Goal: Transaction & Acquisition: Purchase product/service

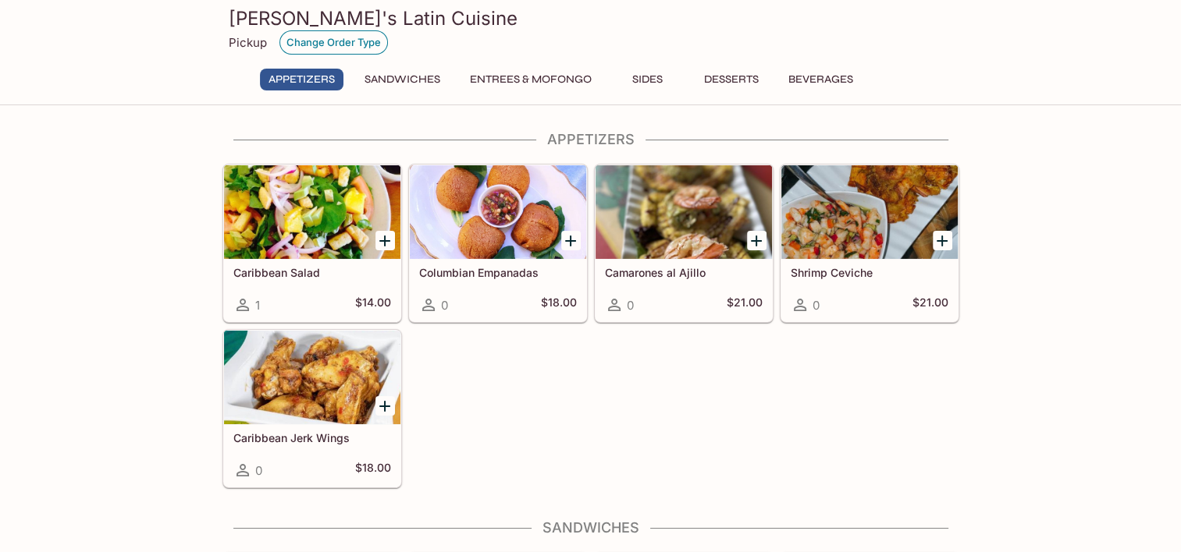
click at [315, 41] on button "Change Order Type" at bounding box center [333, 42] width 108 height 24
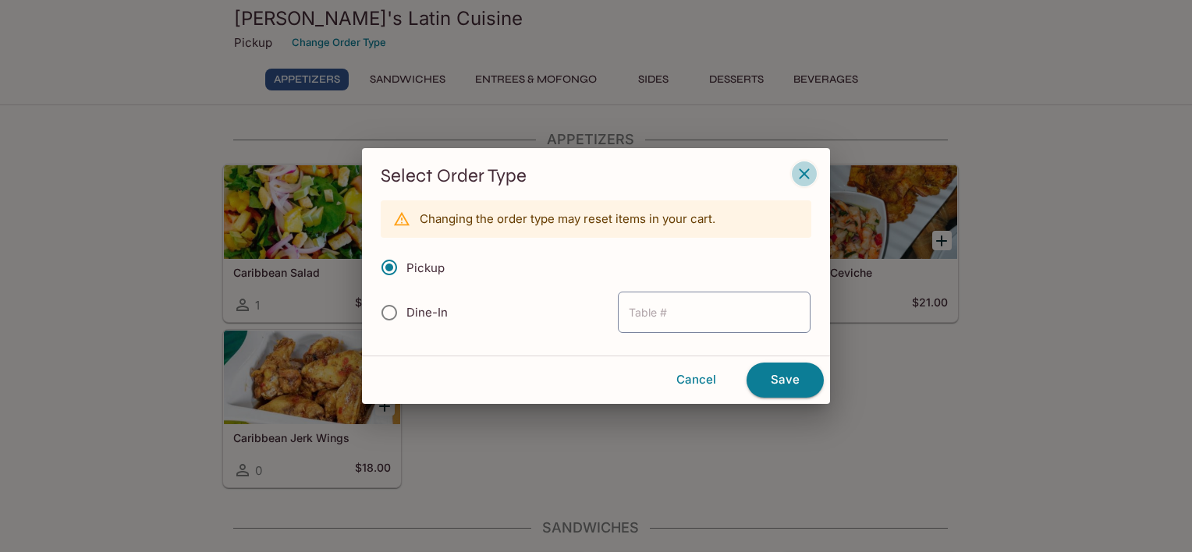
click at [805, 170] on icon "button" at bounding box center [804, 174] width 19 height 19
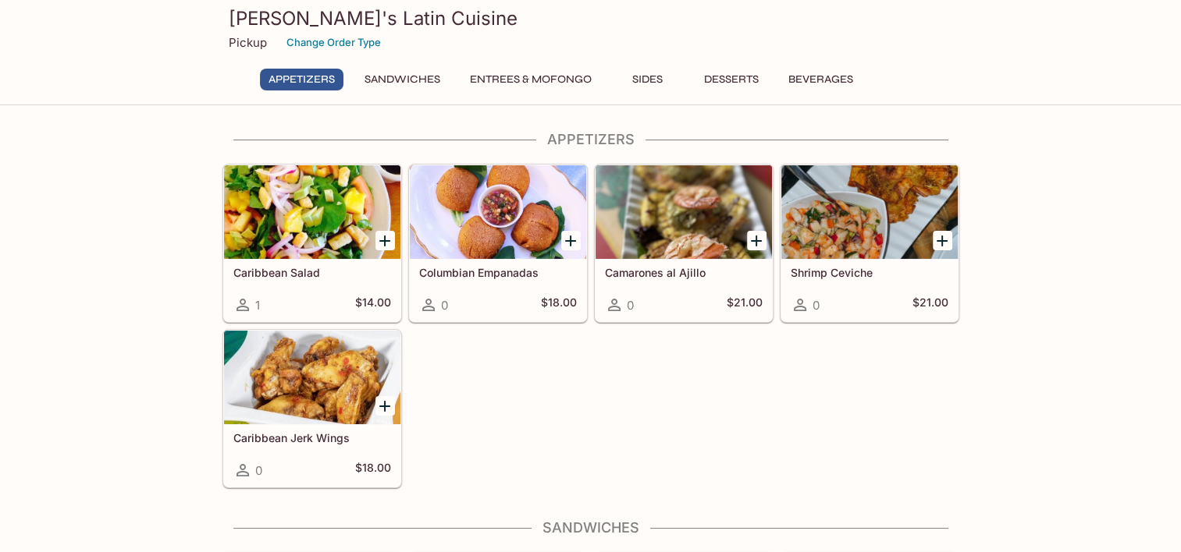
click at [940, 235] on icon "Add Shrimp Ceviche" at bounding box center [942, 241] width 19 height 19
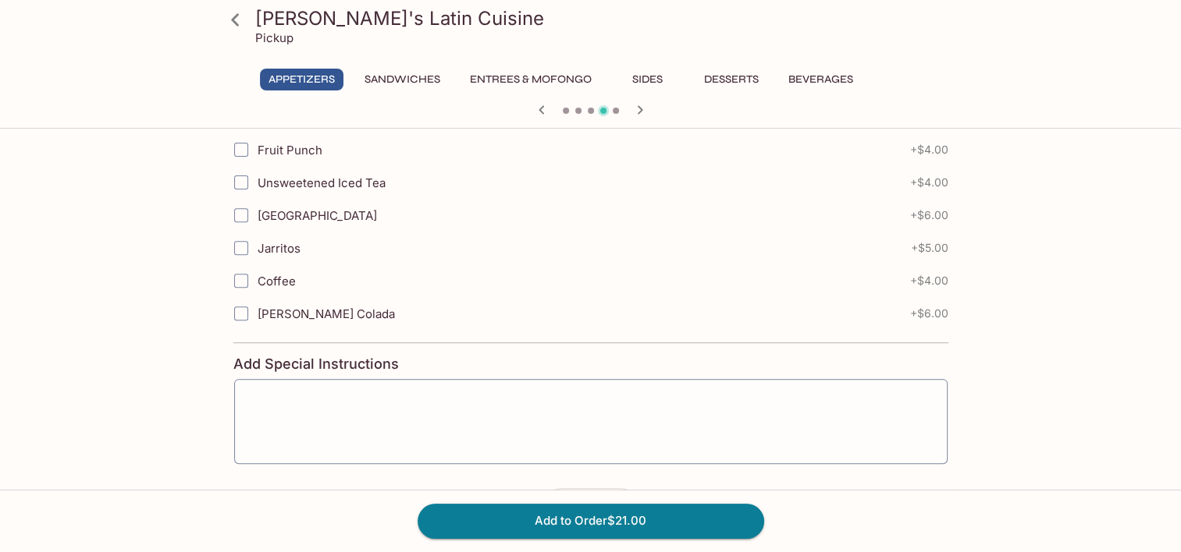
scroll to position [546, 0]
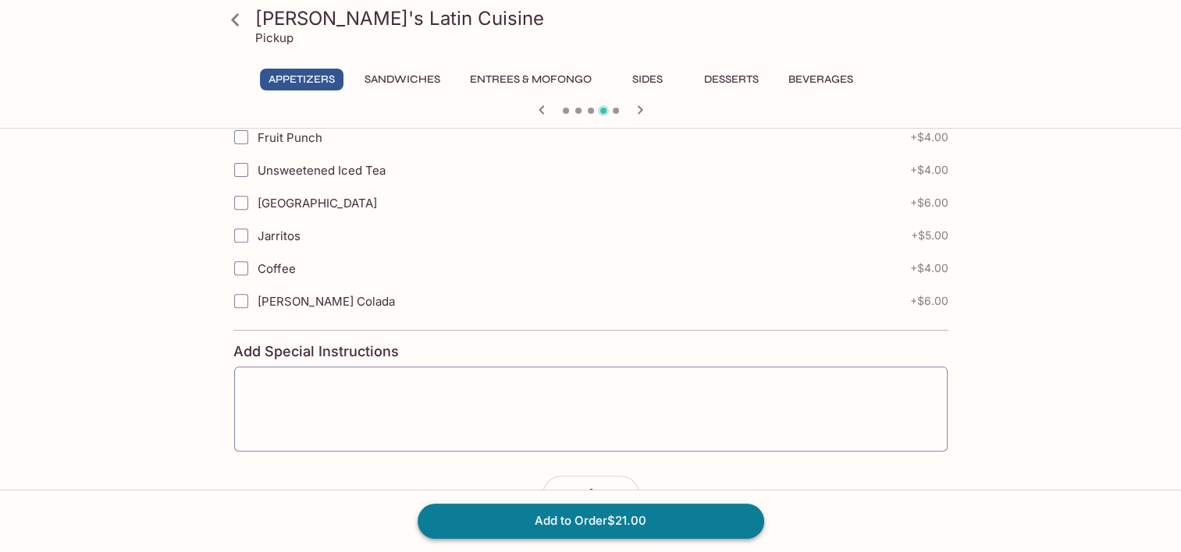
click at [593, 524] on button "Add to Order $21.00" at bounding box center [590, 521] width 346 height 34
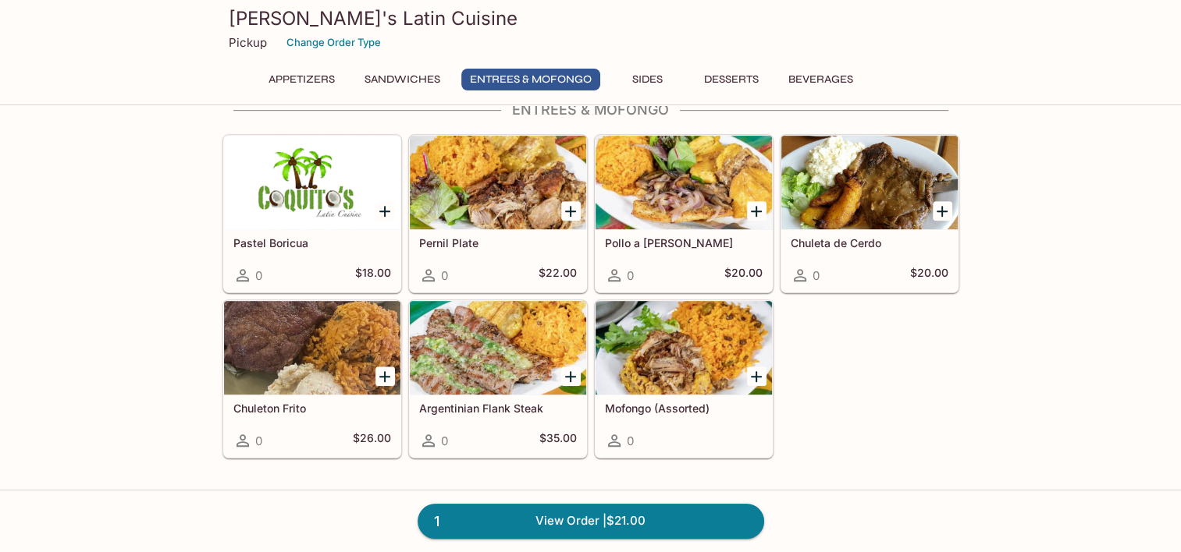
scroll to position [780, 0]
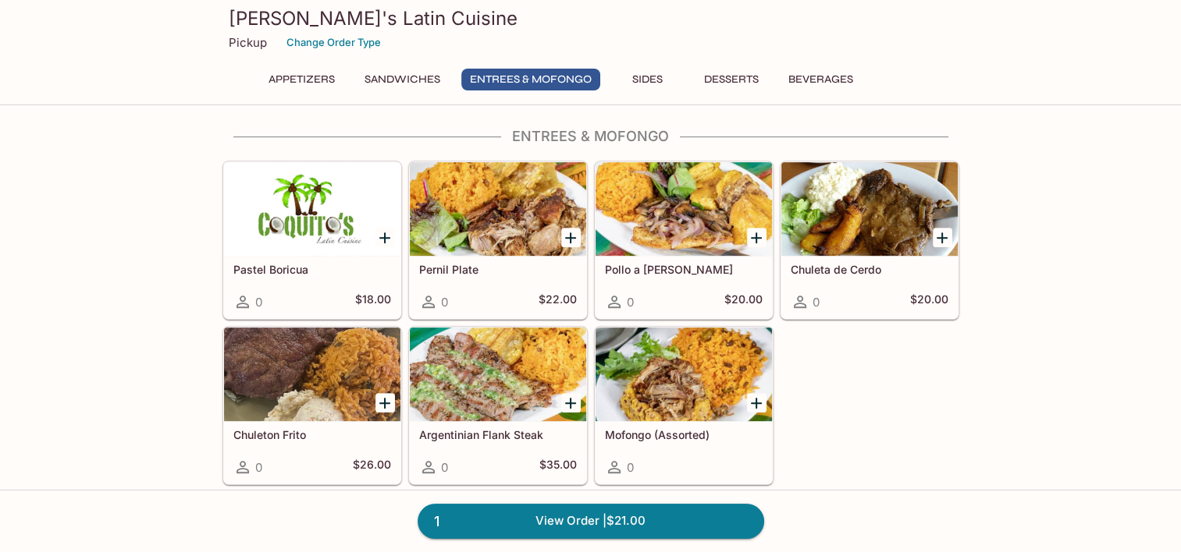
click at [648, 423] on div "Mofongo (Assorted) 0" at bounding box center [683, 452] width 176 height 62
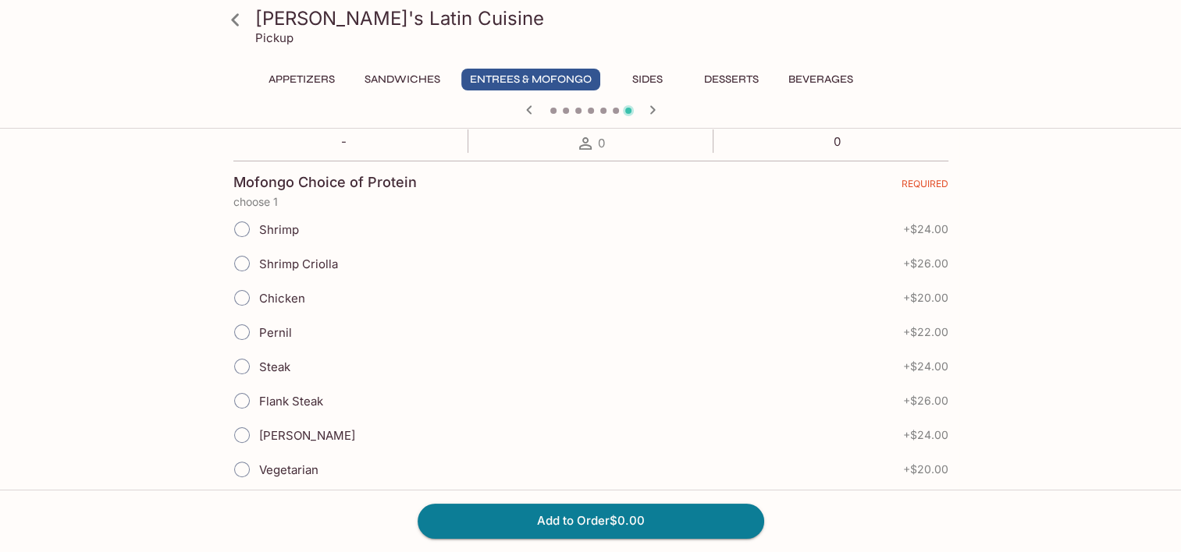
scroll to position [312, 0]
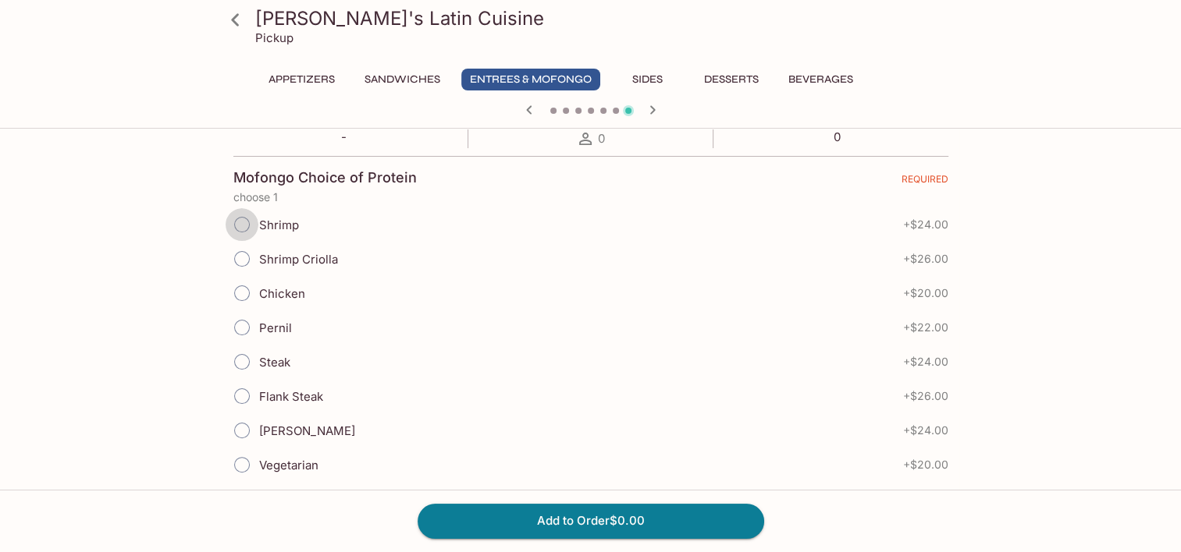
click at [236, 222] on input "Shrimp" at bounding box center [242, 224] width 33 height 33
radio input "true"
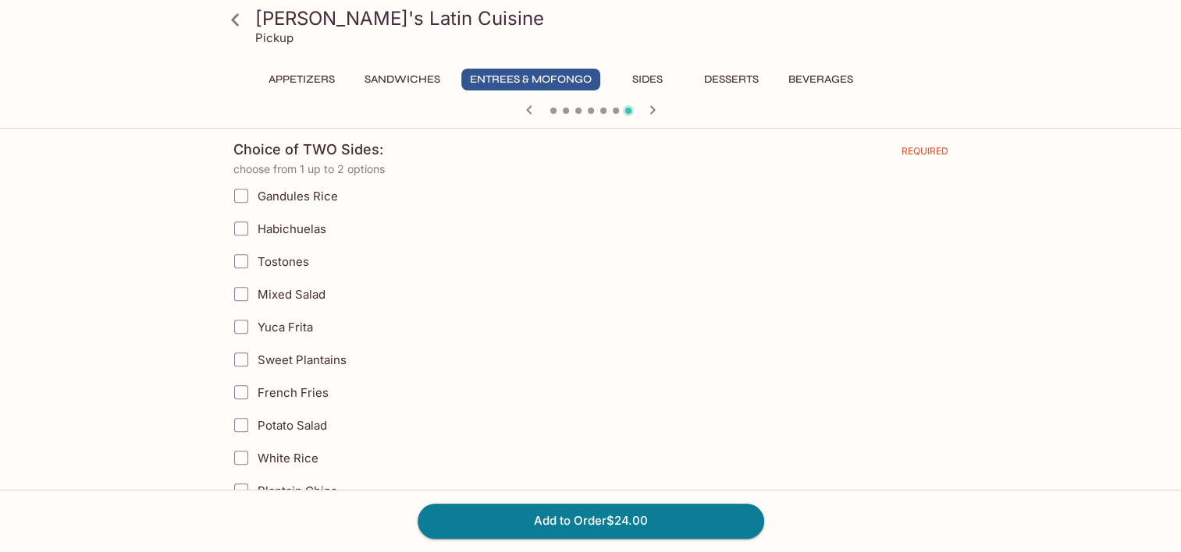
scroll to position [702, 0]
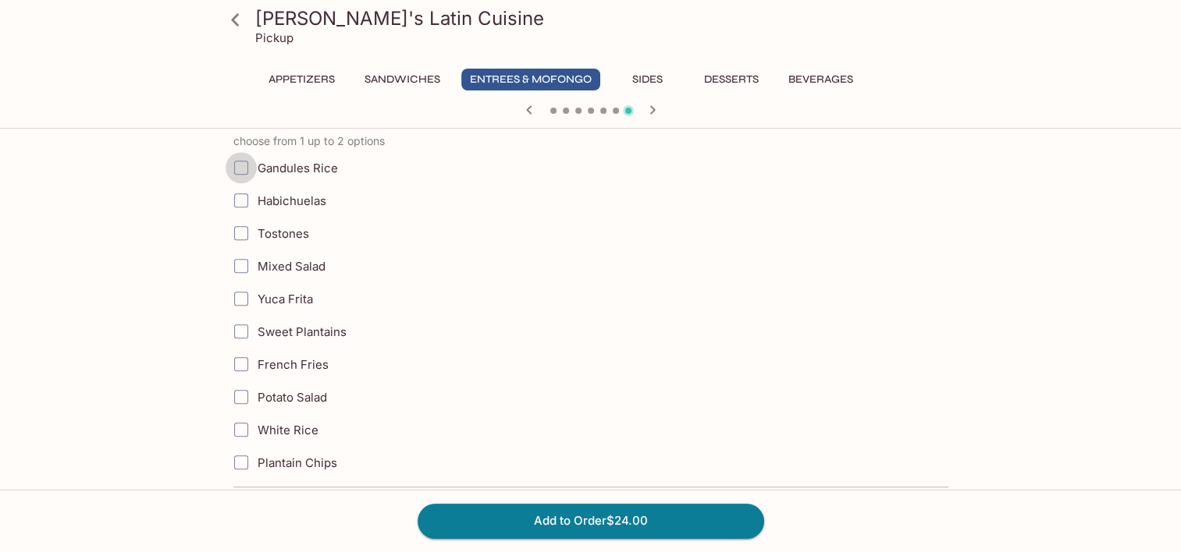
click at [240, 164] on input "Gandules Rice" at bounding box center [241, 167] width 31 height 31
checkbox input "true"
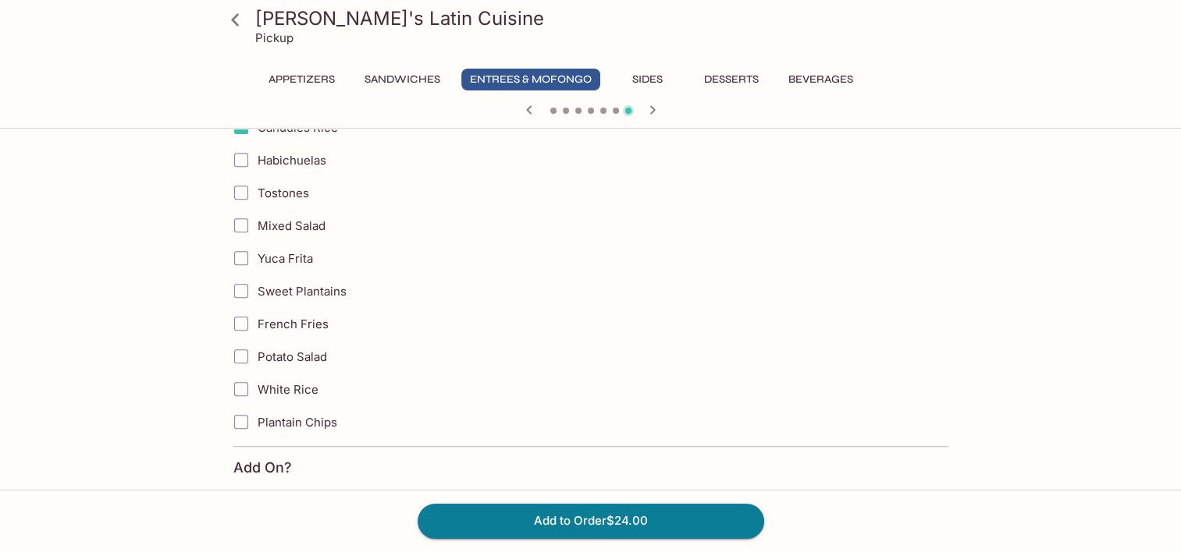
scroll to position [780, 0]
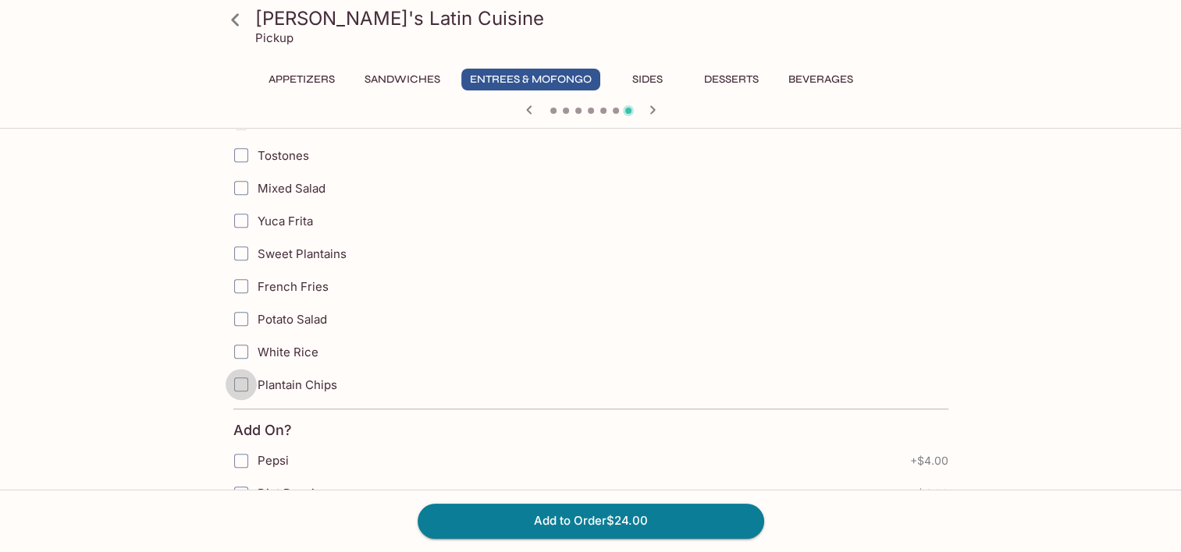
click at [243, 379] on input "Plantain Chips" at bounding box center [241, 384] width 31 height 31
checkbox input "true"
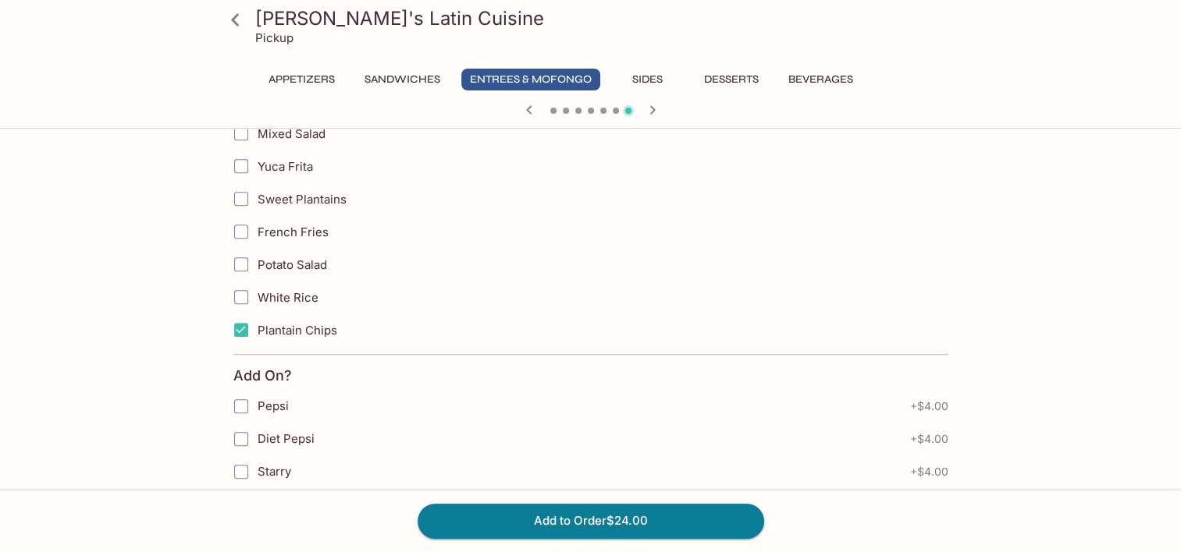
scroll to position [757, 0]
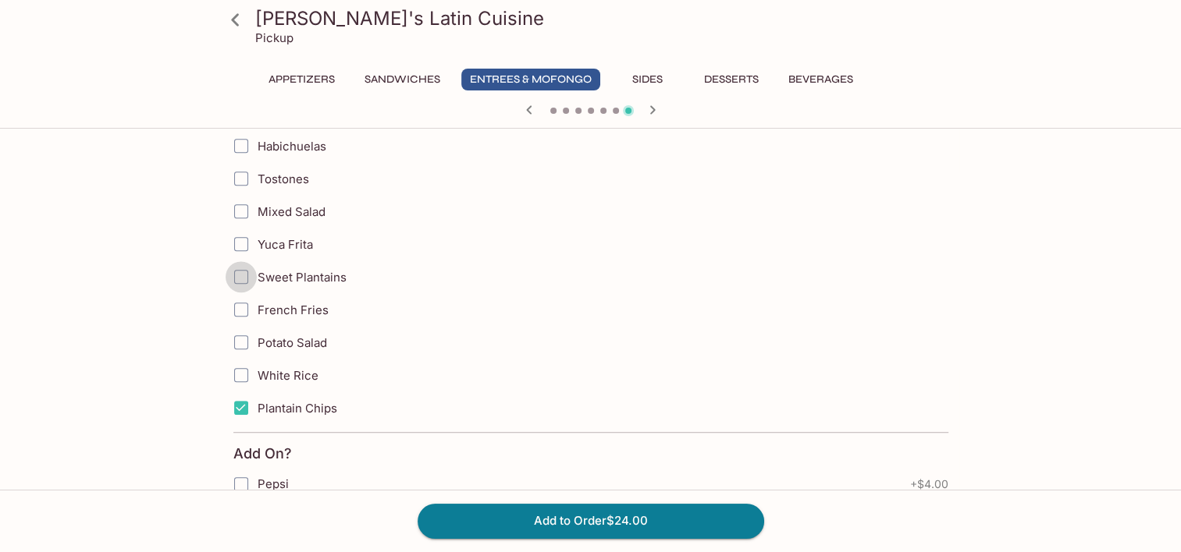
click at [243, 268] on input "Sweet Plantains" at bounding box center [241, 276] width 31 height 31
checkbox input "true"
click at [244, 400] on input "Plantain Chips" at bounding box center [241, 408] width 31 height 31
checkbox input "false"
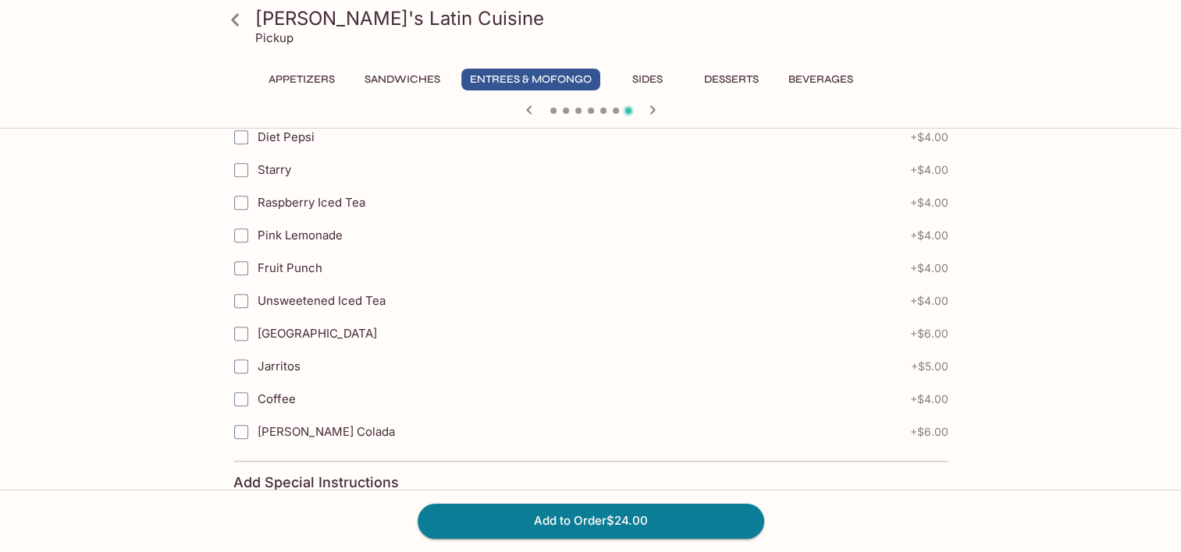
scroll to position [1303, 0]
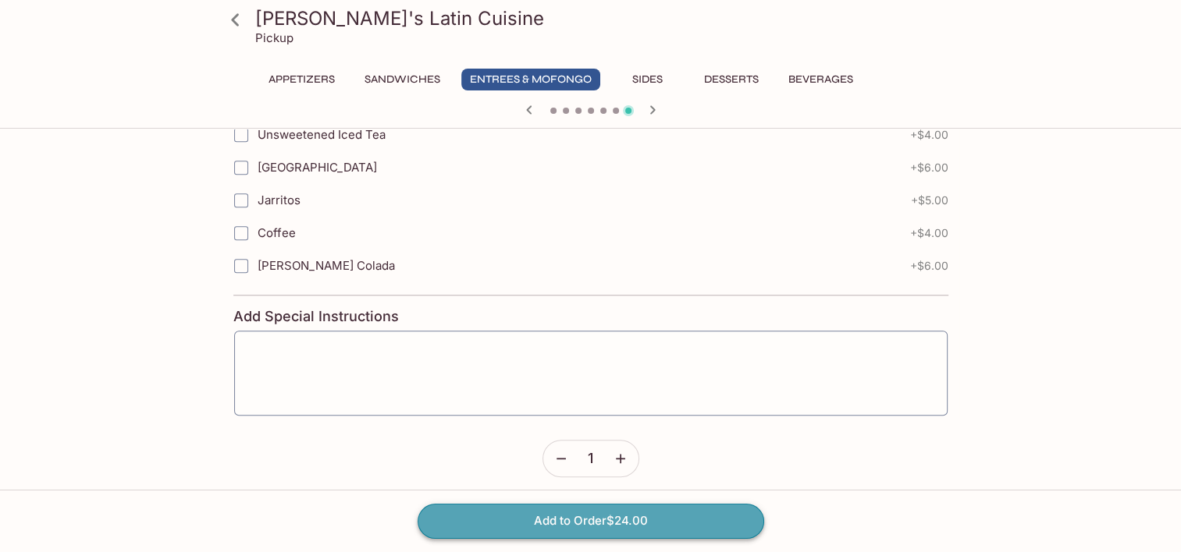
click at [552, 518] on button "Add to Order $24.00" at bounding box center [590, 521] width 346 height 34
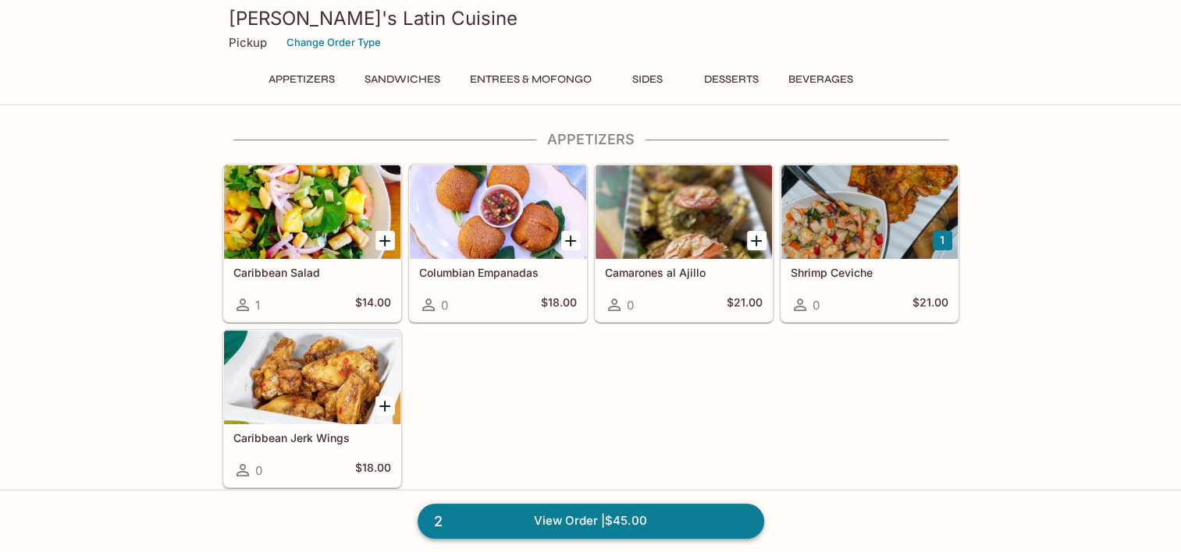
click at [575, 517] on link "2 View Order | $45.00" at bounding box center [590, 521] width 346 height 34
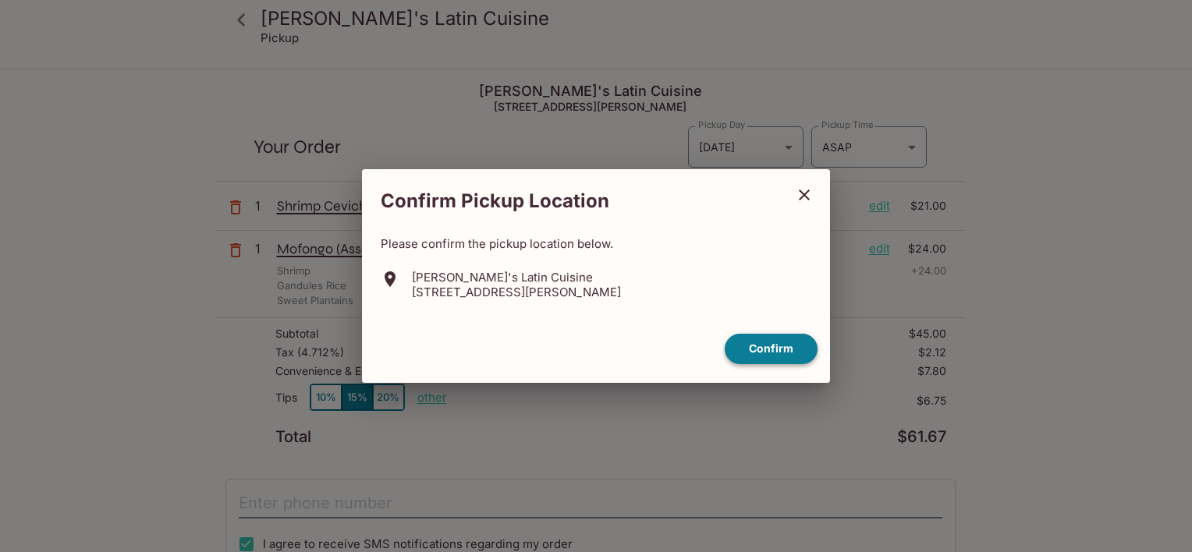
click at [748, 342] on button "Confirm" at bounding box center [771, 349] width 93 height 30
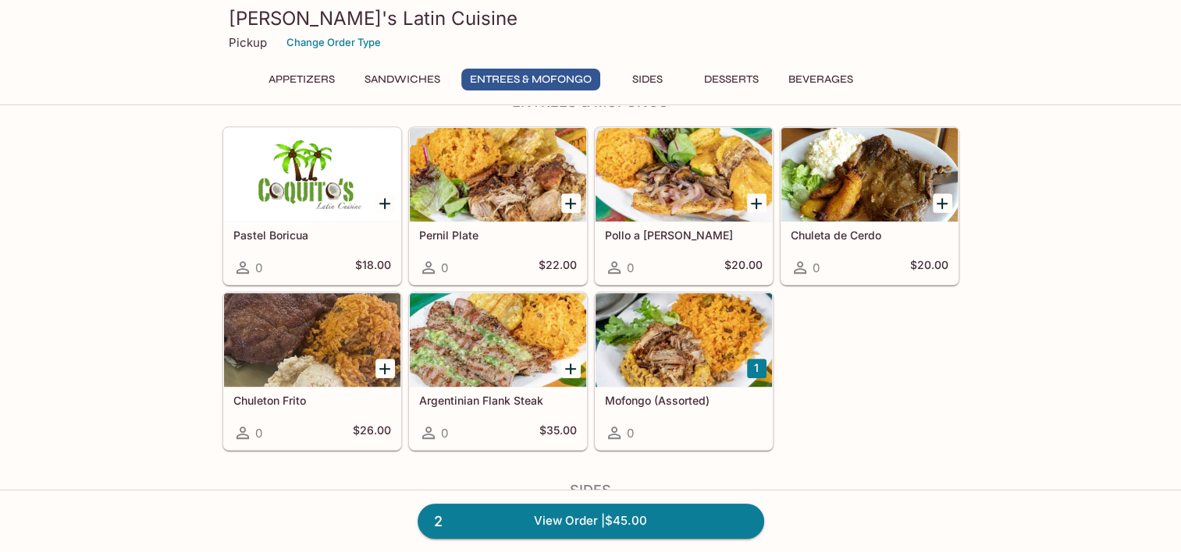
scroll to position [812, 0]
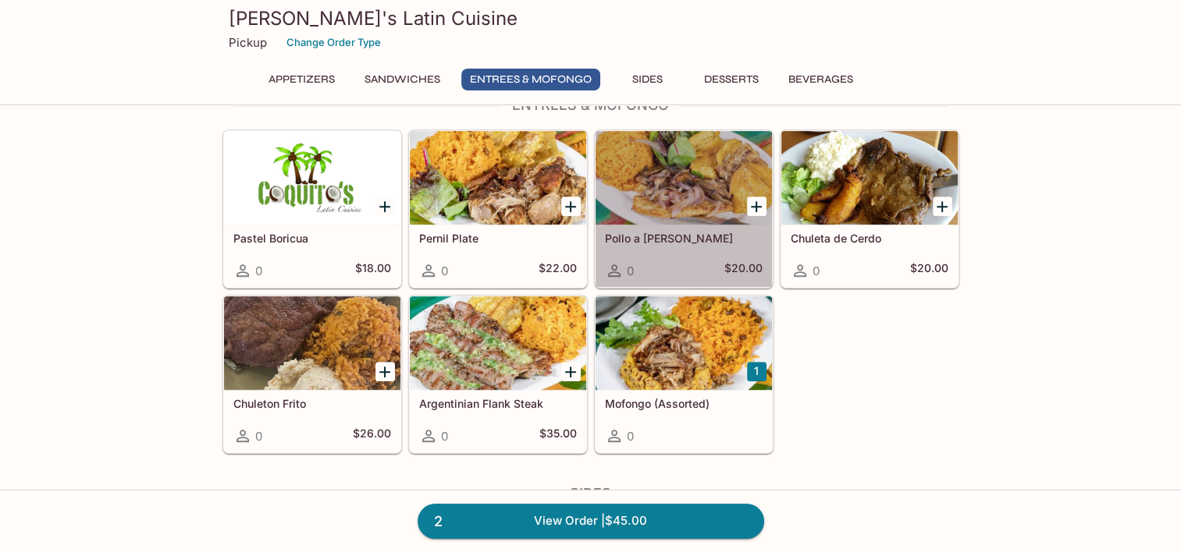
click at [652, 237] on h5 "Pollo a [PERSON_NAME]" at bounding box center [684, 238] width 158 height 13
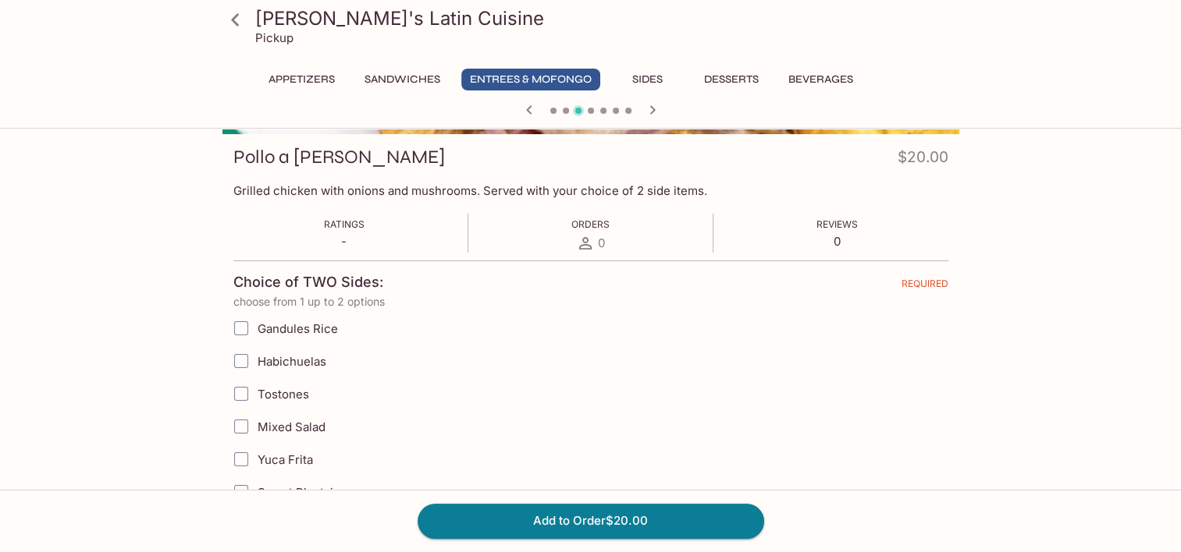
scroll to position [197, 0]
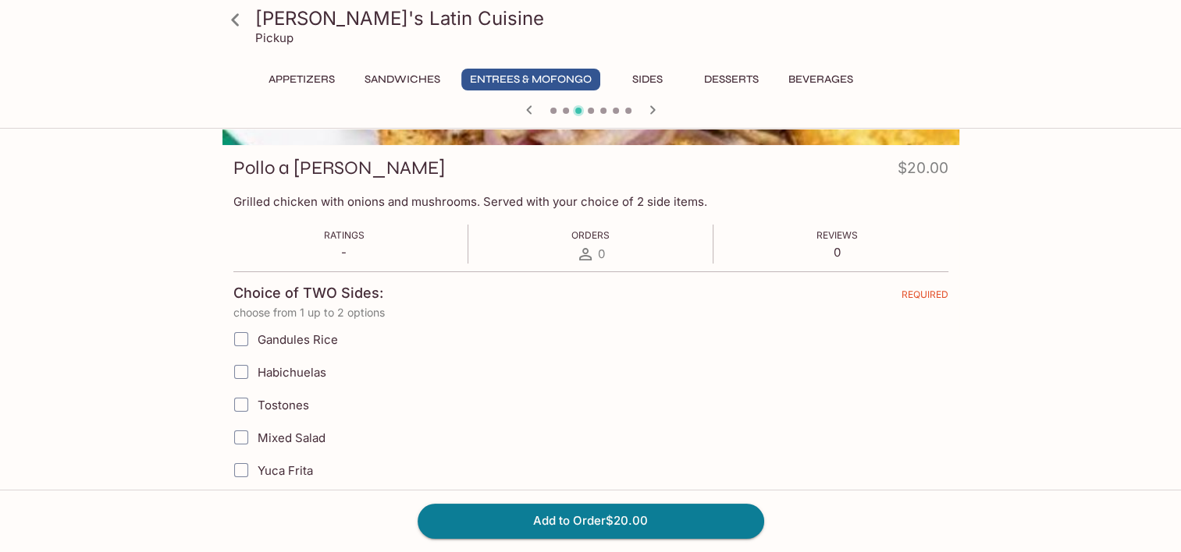
click at [235, 28] on icon at bounding box center [235, 19] width 27 height 27
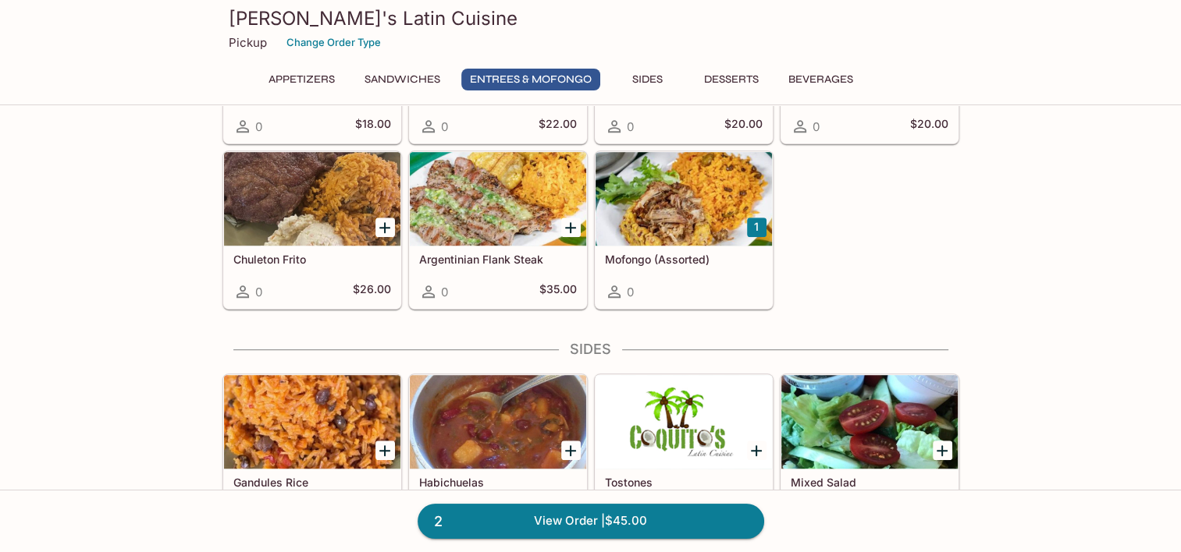
scroll to position [953, 0]
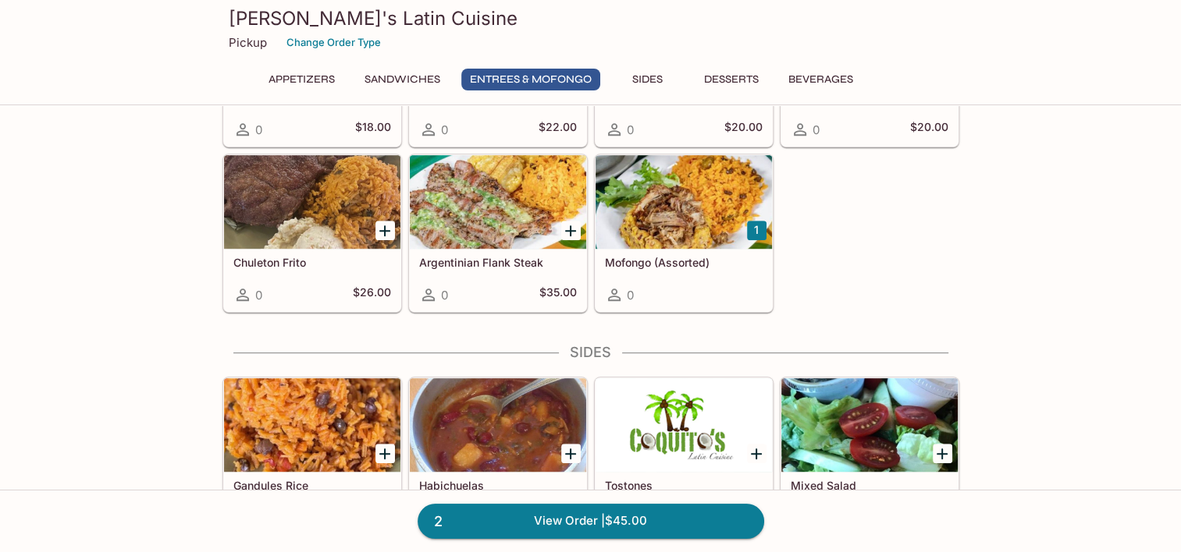
click at [667, 267] on div "Mofongo (Assorted) 0" at bounding box center [683, 280] width 176 height 62
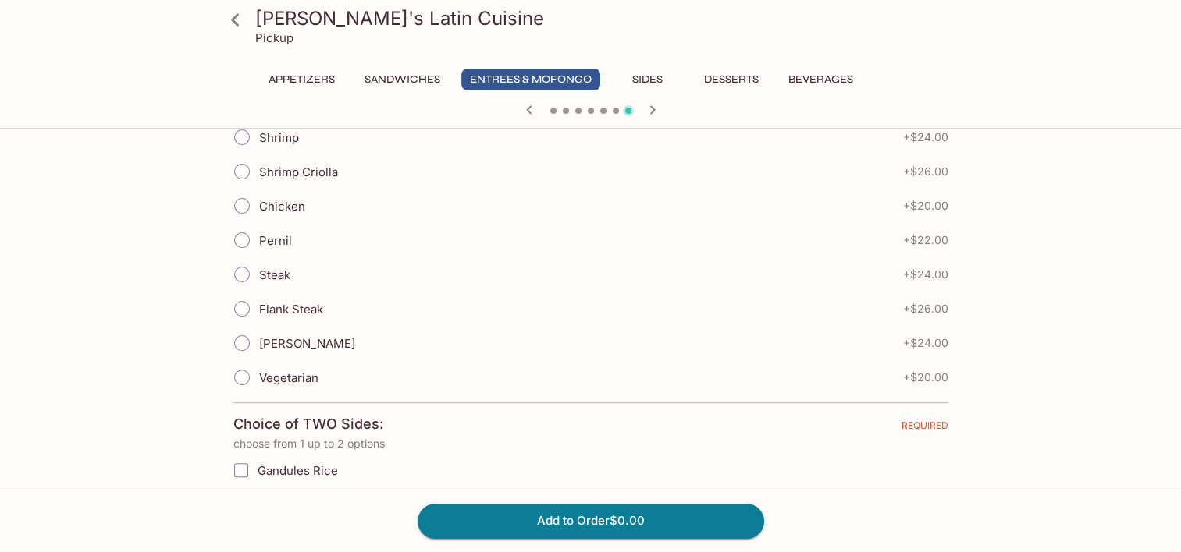
scroll to position [400, 0]
click at [247, 303] on input "Flank Steak" at bounding box center [242, 309] width 33 height 33
radio input "true"
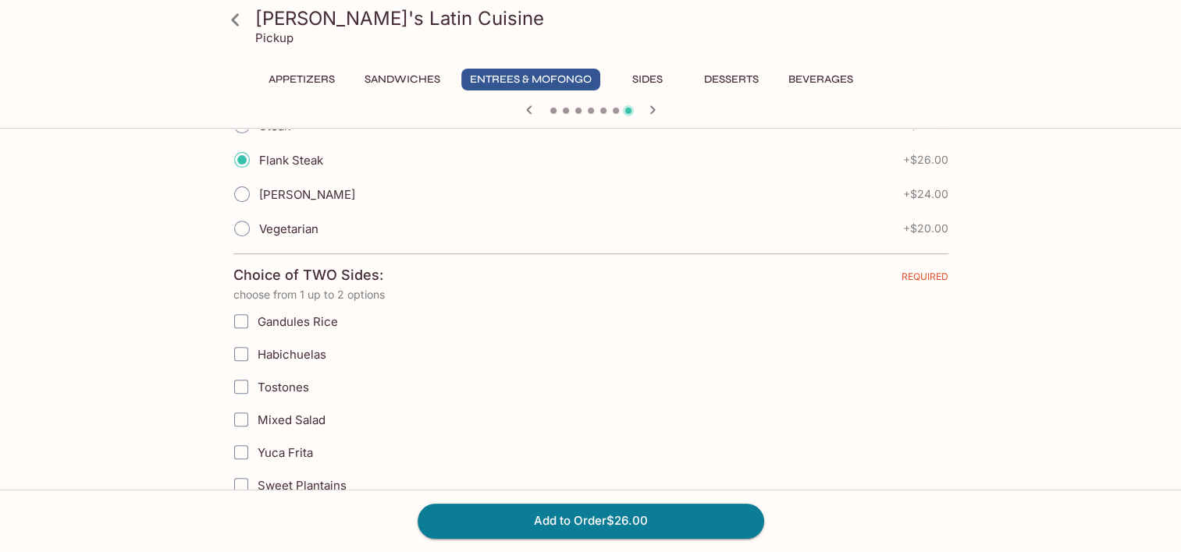
scroll to position [549, 0]
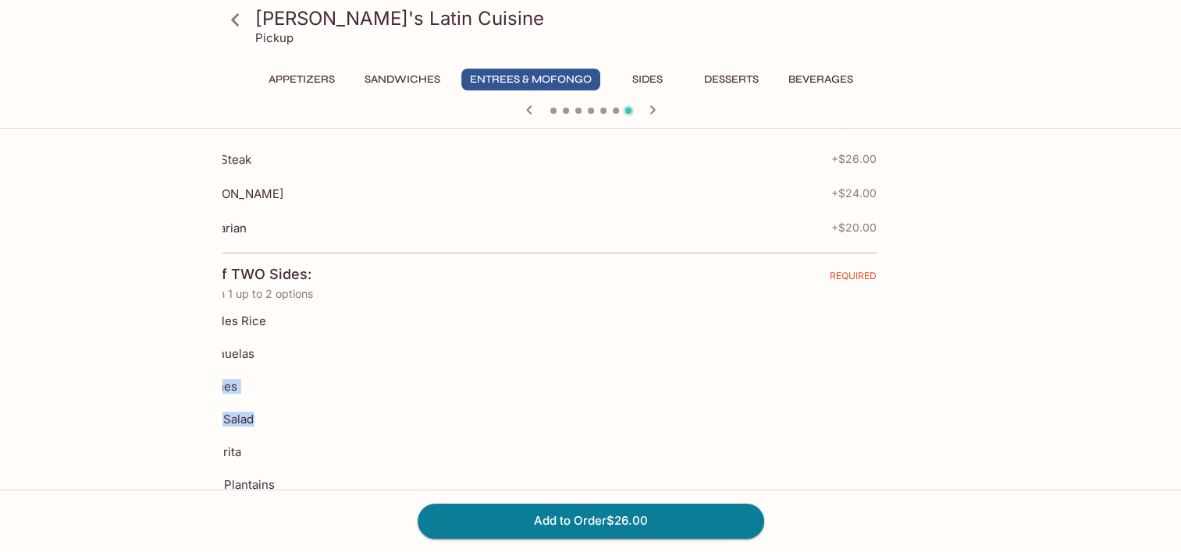
drag, startPoint x: 368, startPoint y: 410, endPoint x: 313, endPoint y: 336, distance: 92.5
click at [313, 336] on div "Gandules Rice Habichuelas Tostones Mixed Salad Yuca [PERSON_NAME] Plantains Fre…" at bounding box center [519, 468] width 715 height 328
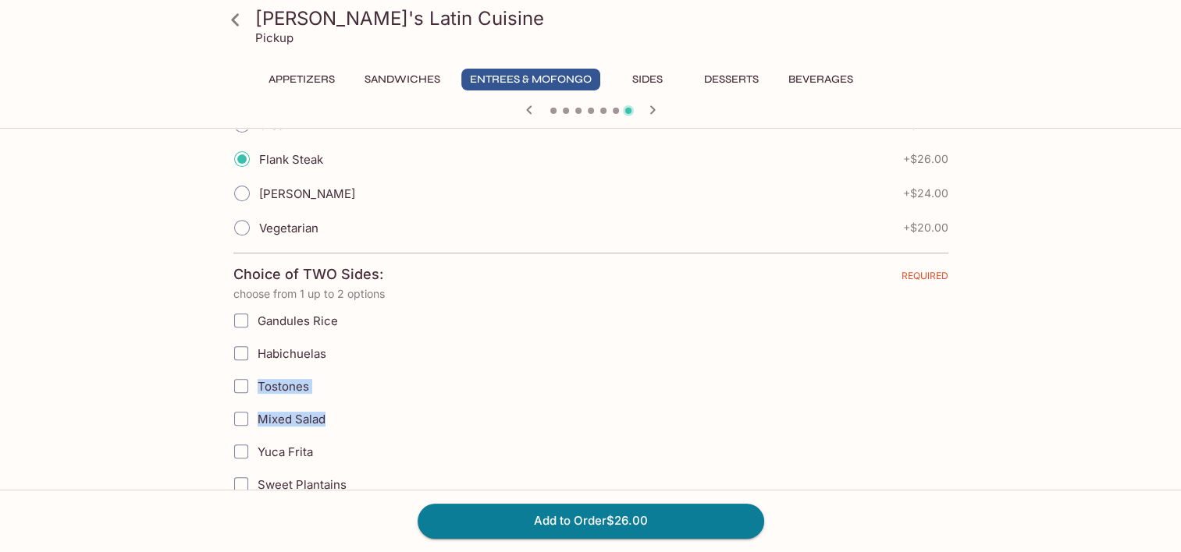
drag, startPoint x: 313, startPoint y: 336, endPoint x: 241, endPoint y: 316, distance: 74.6
click at [241, 316] on input "Gandules Rice" at bounding box center [241, 320] width 31 height 31
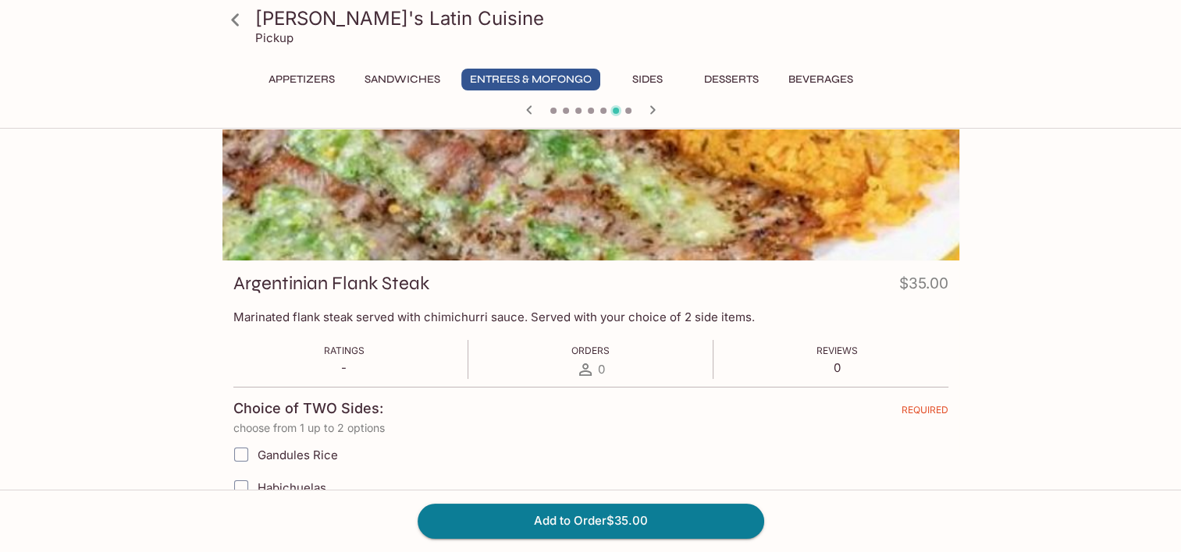
scroll to position [0, 0]
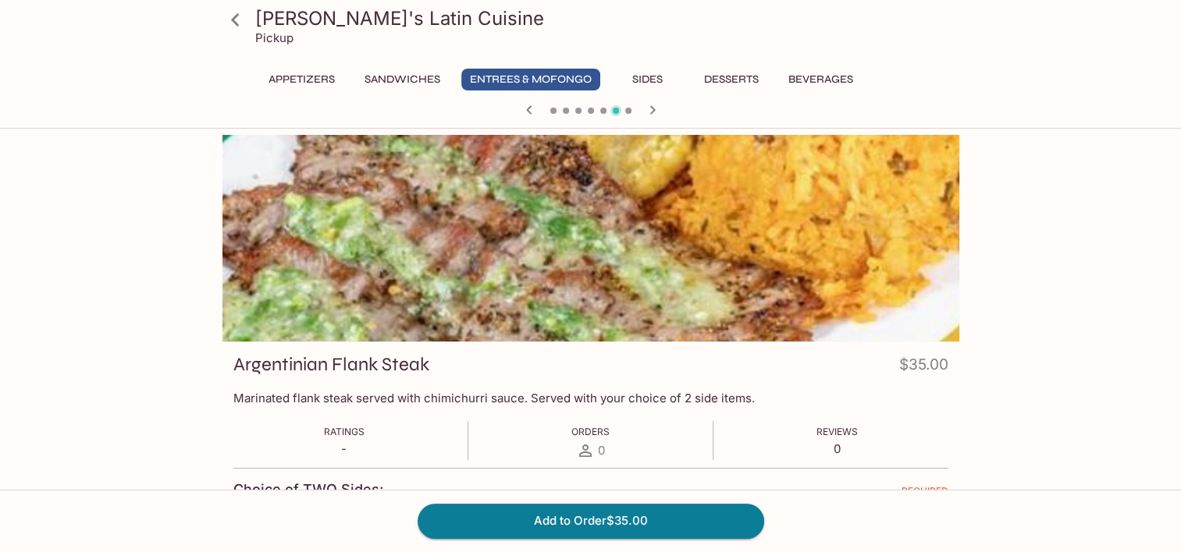
click at [533, 81] on button "Entrees & Mofongo" at bounding box center [530, 80] width 139 height 22
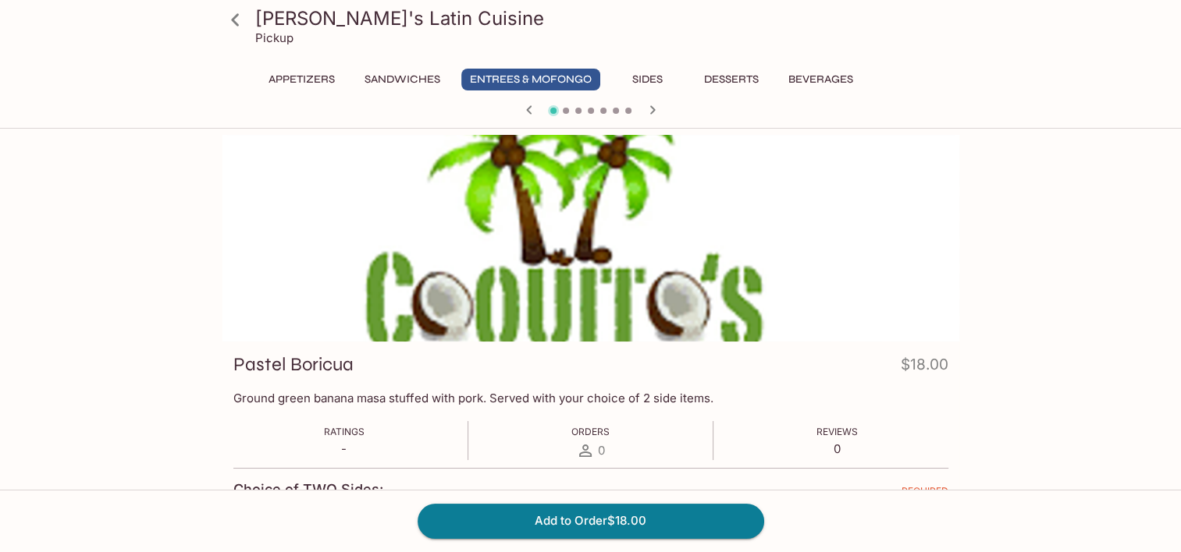
click at [626, 112] on span at bounding box center [628, 111] width 6 height 6
click at [236, 17] on icon at bounding box center [235, 19] width 27 height 27
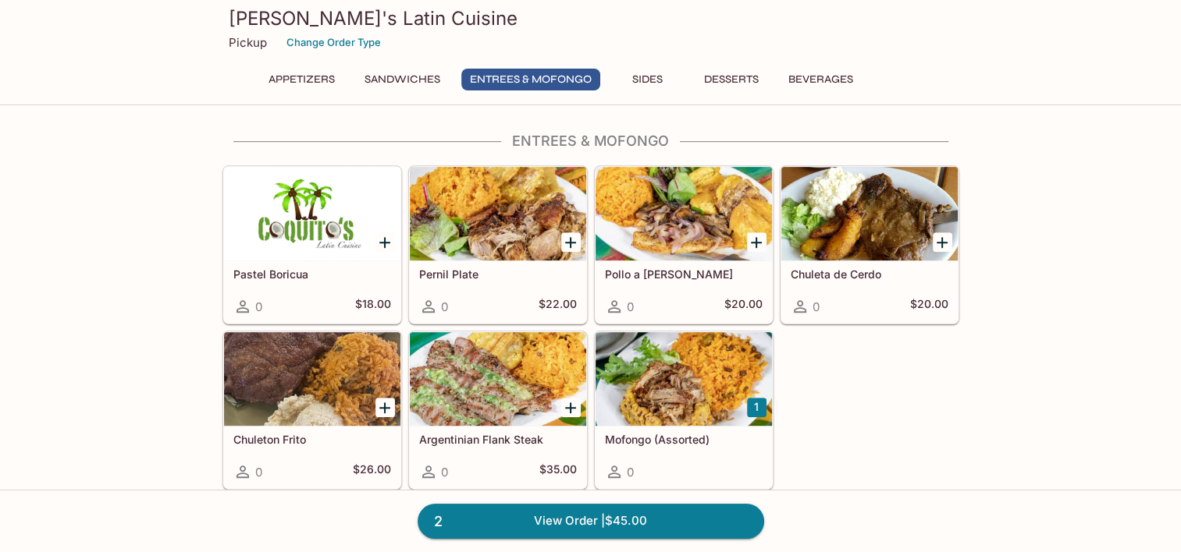
scroll to position [777, 0]
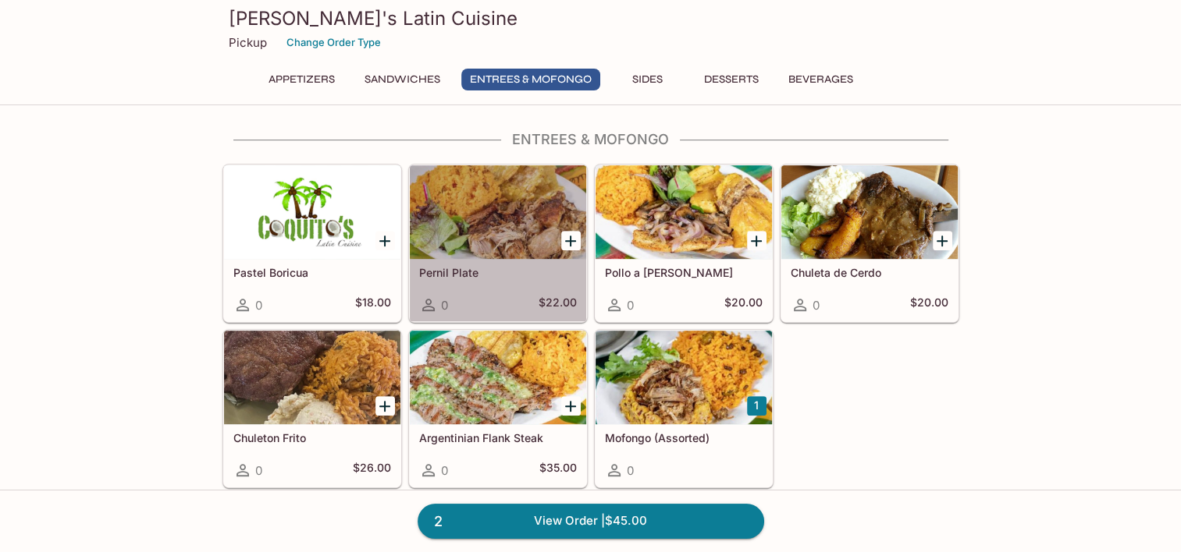
click at [515, 268] on h5 "Pernil Plate" at bounding box center [498, 272] width 158 height 13
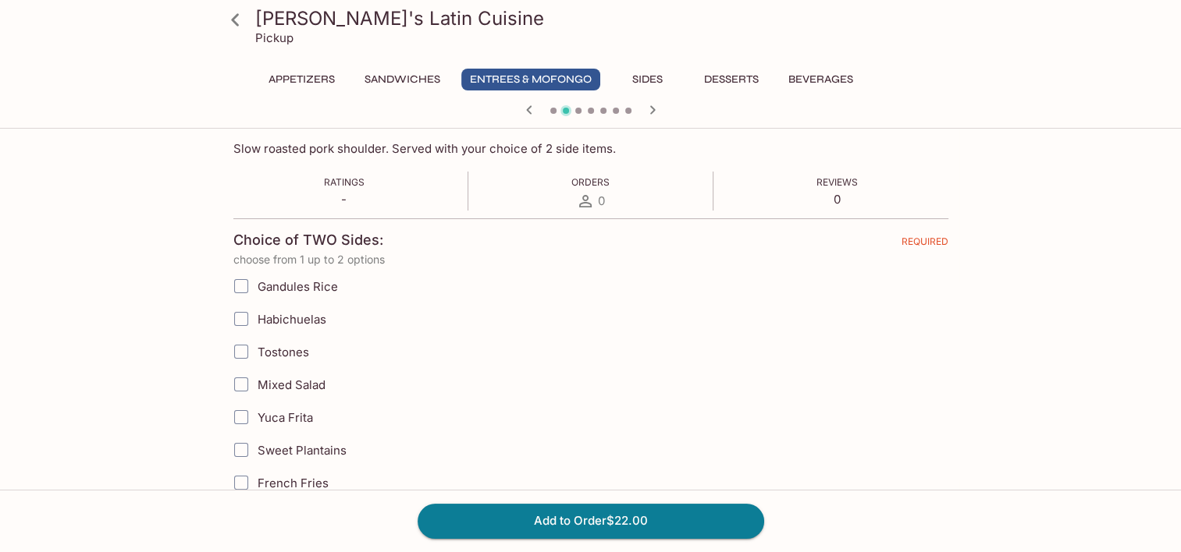
scroll to position [261, 0]
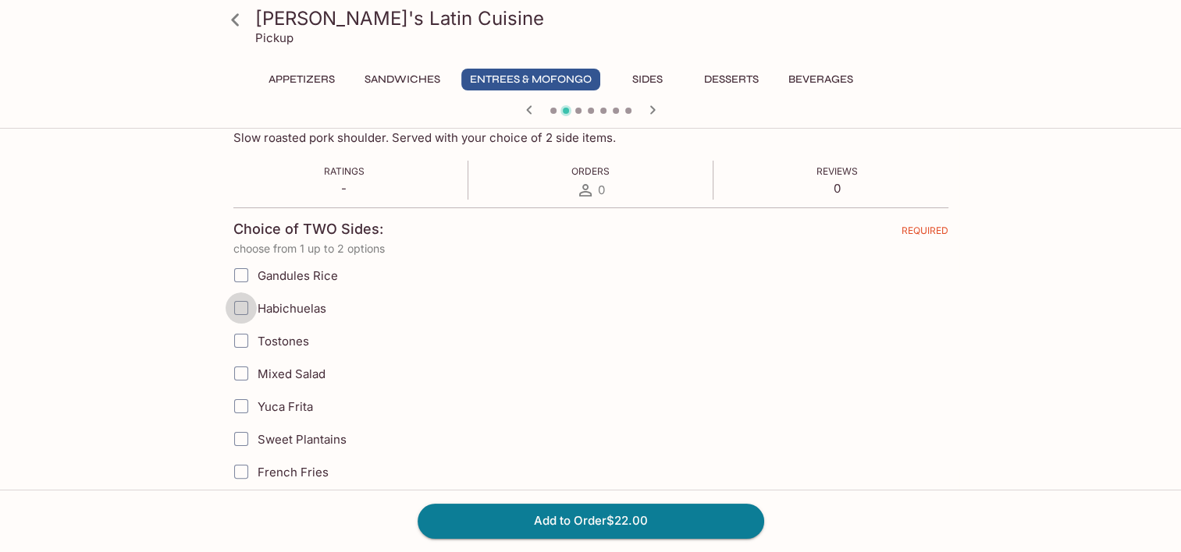
click at [243, 300] on input "Habichuelas" at bounding box center [241, 308] width 31 height 31
checkbox input "true"
click at [240, 278] on input "Gandules Rice" at bounding box center [241, 275] width 31 height 31
checkbox input "true"
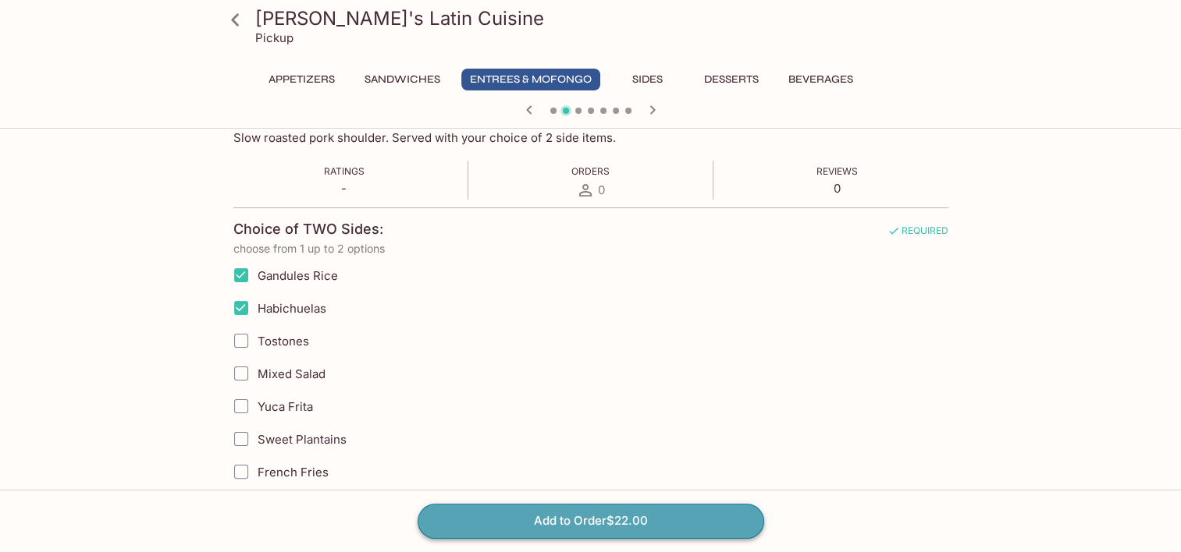
click at [574, 532] on button "Add to Order $22.00" at bounding box center [590, 521] width 346 height 34
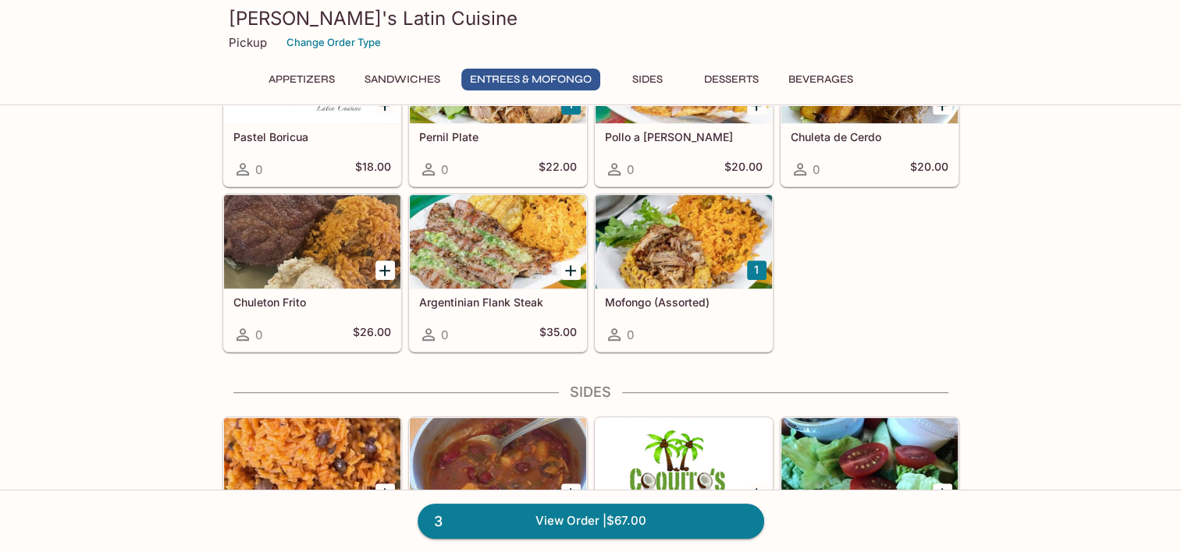
scroll to position [920, 0]
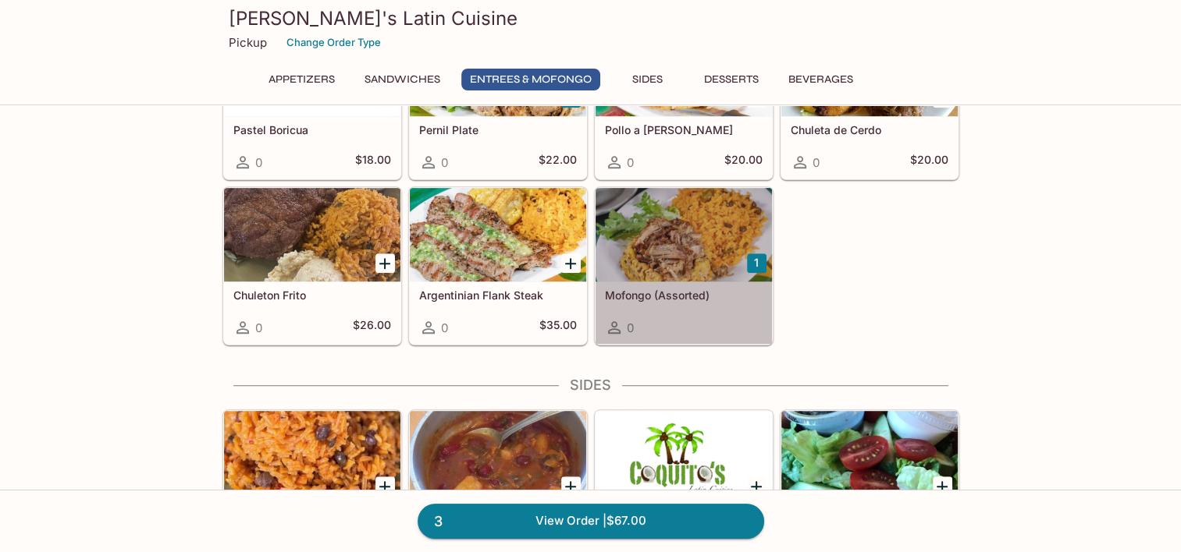
click at [709, 311] on div "Mofongo (Assorted) 0" at bounding box center [683, 313] width 176 height 62
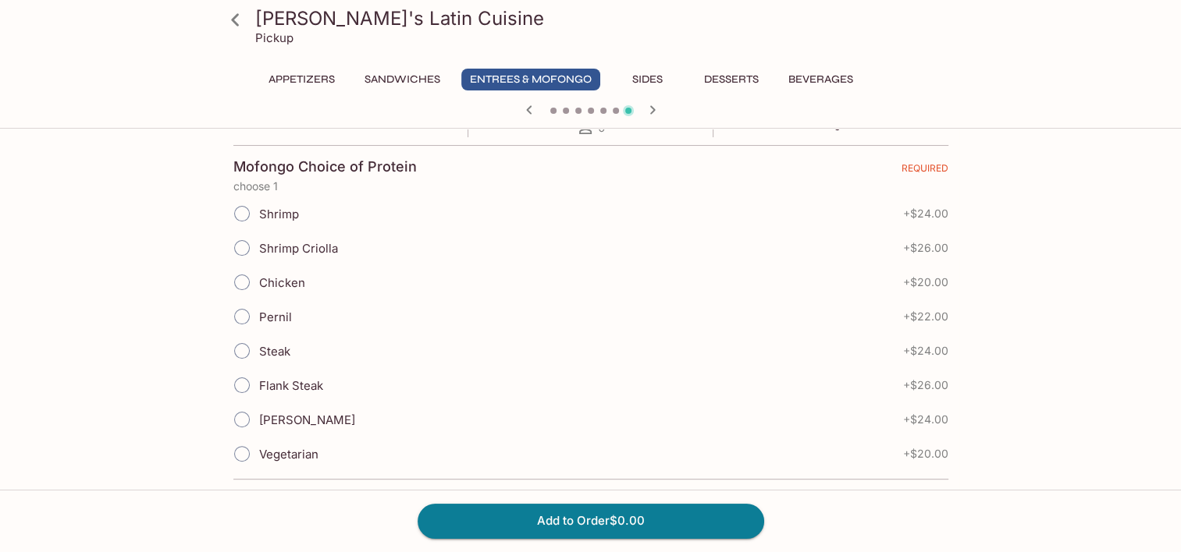
scroll to position [324, 0]
click at [243, 386] on input "Flank Steak" at bounding box center [242, 384] width 33 height 33
radio input "true"
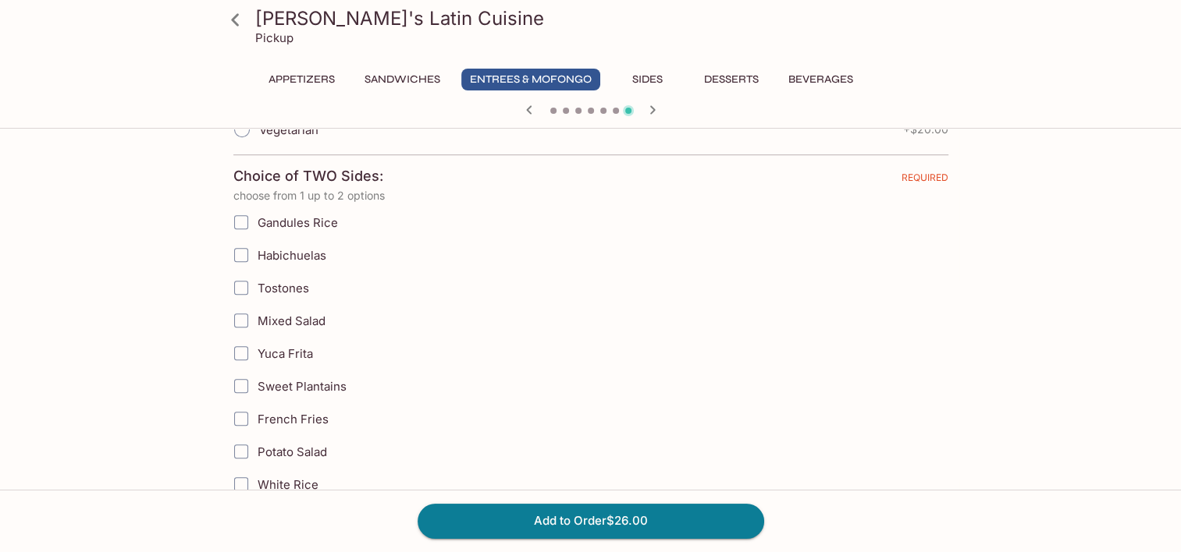
scroll to position [648, 0]
click at [240, 225] on input "Gandules Rice" at bounding box center [241, 221] width 31 height 31
checkbox input "true"
click at [240, 253] on input "Habichuelas" at bounding box center [241, 254] width 31 height 31
checkbox input "true"
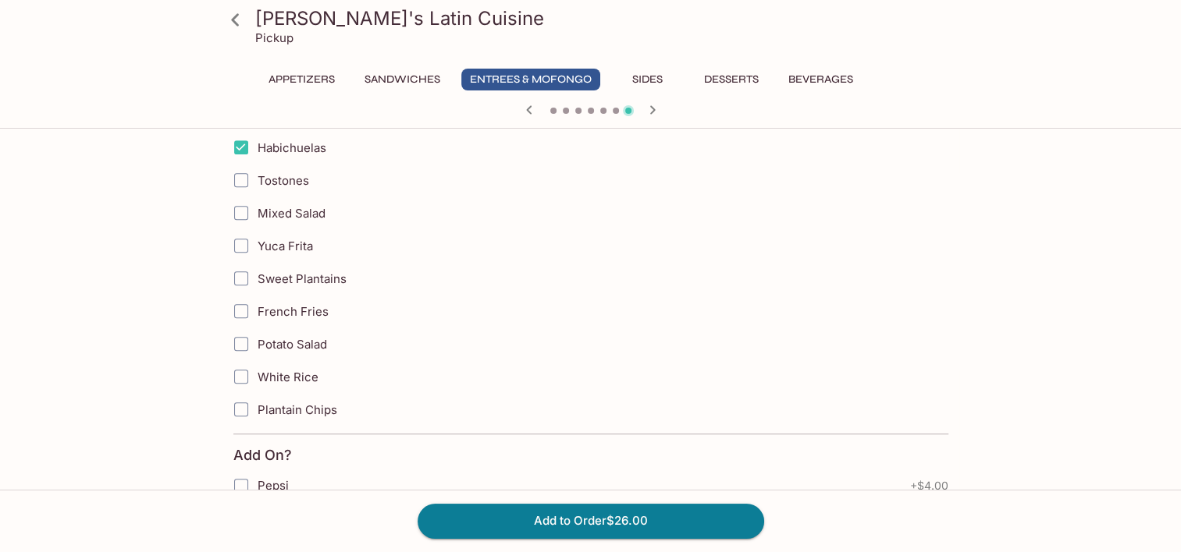
scroll to position [755, 0]
click at [581, 524] on button "Add to Order $26.00" at bounding box center [590, 521] width 346 height 34
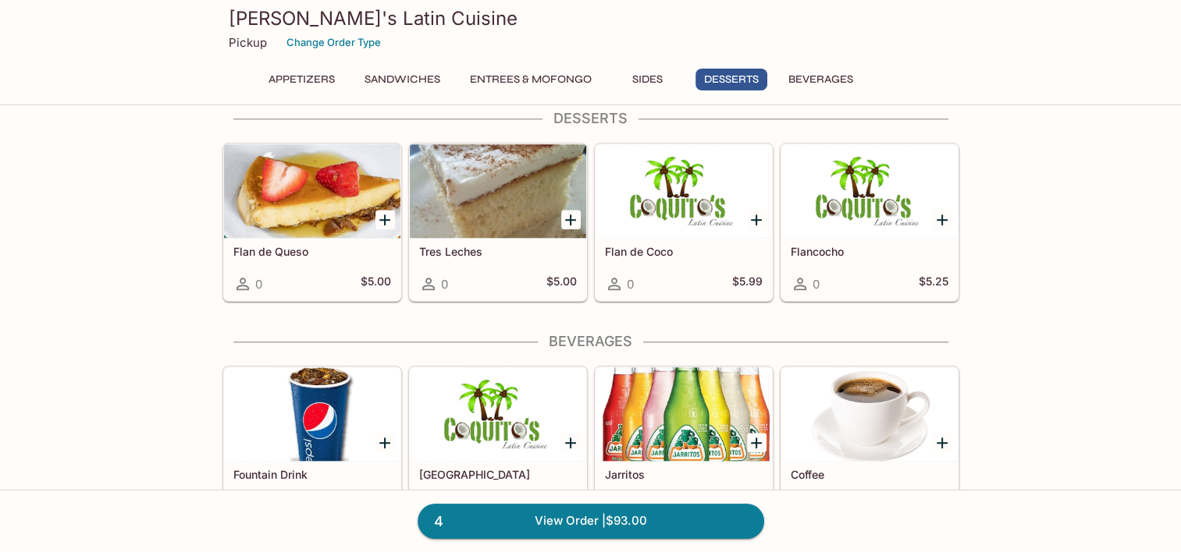
scroll to position [1735, 0]
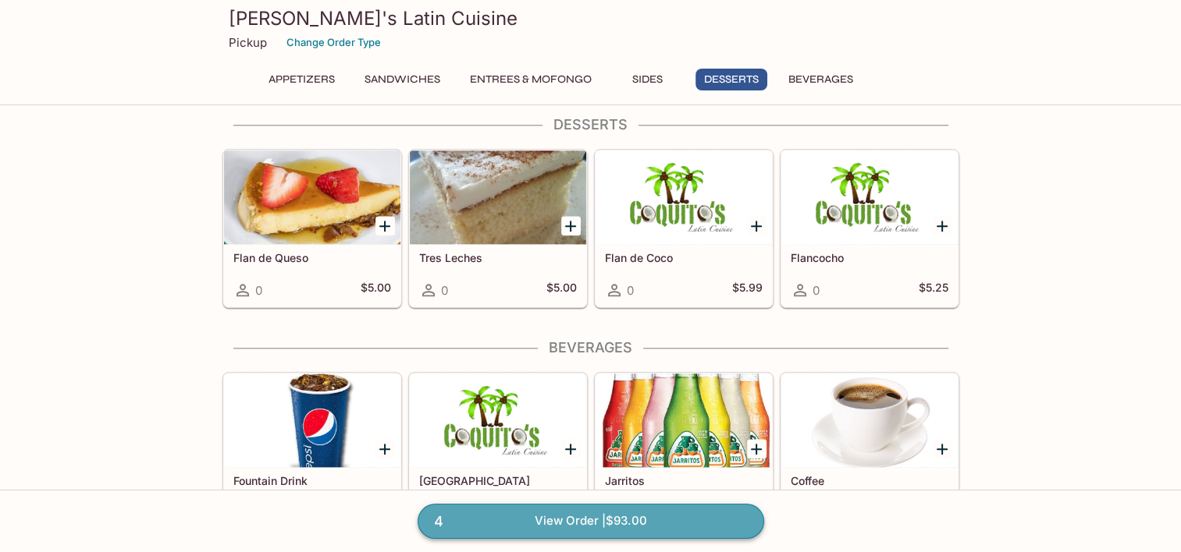
click at [563, 521] on link "4 View Order | $93.00" at bounding box center [590, 521] width 346 height 34
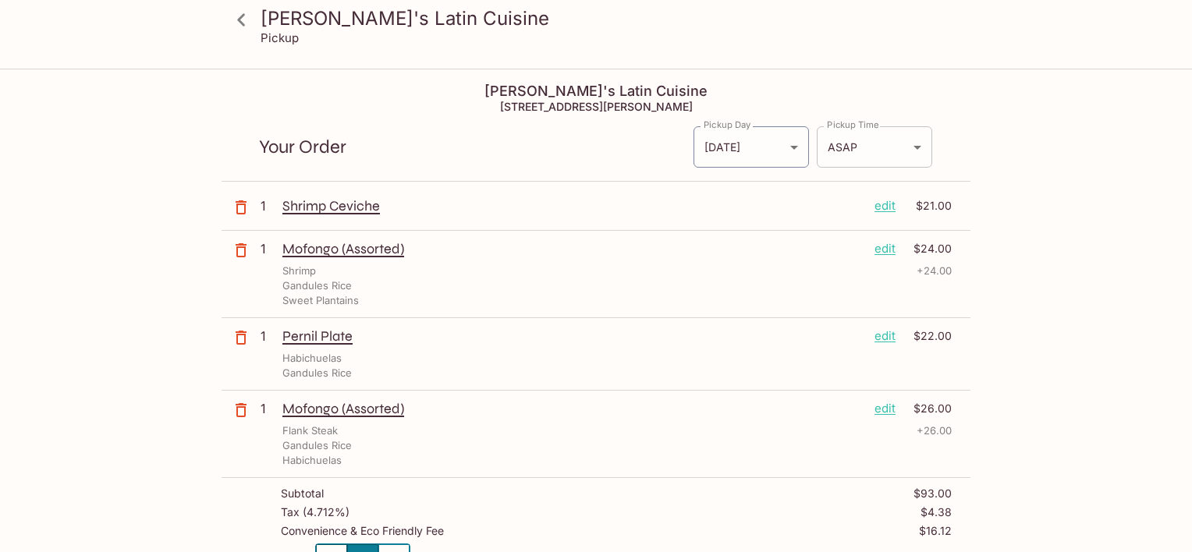
click at [914, 144] on body "Coquito's Latin Cuisine Pickup Coquito's Latin Cuisine [STREET_ADDRESS][PERSON_…" at bounding box center [596, 346] width 1192 height 552
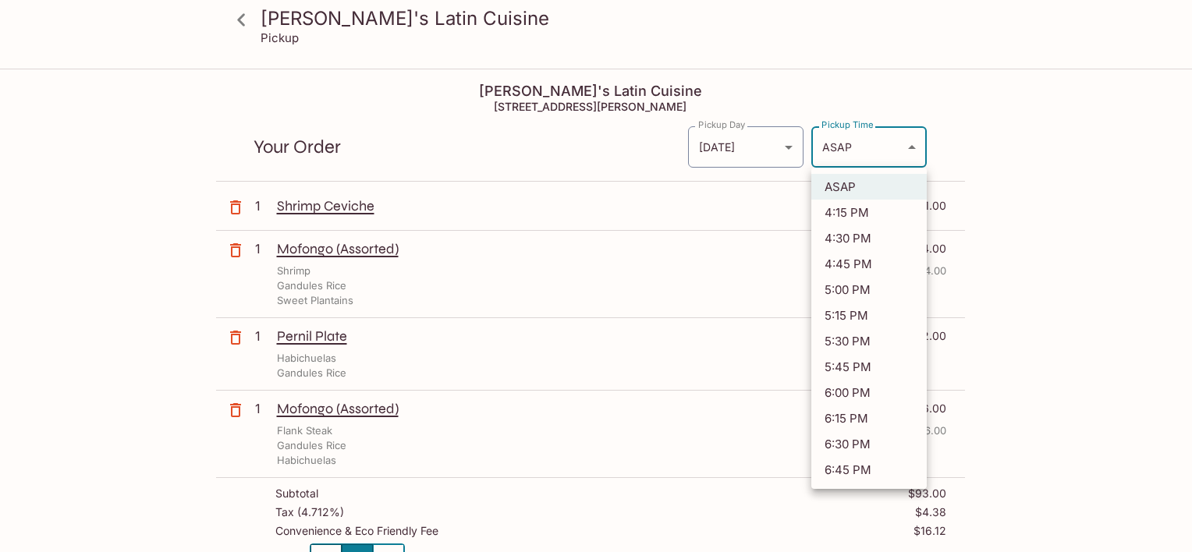
click at [851, 293] on li "5:00 PM" at bounding box center [869, 290] width 115 height 26
type input "[DATE]T03:00:09.653526Z"
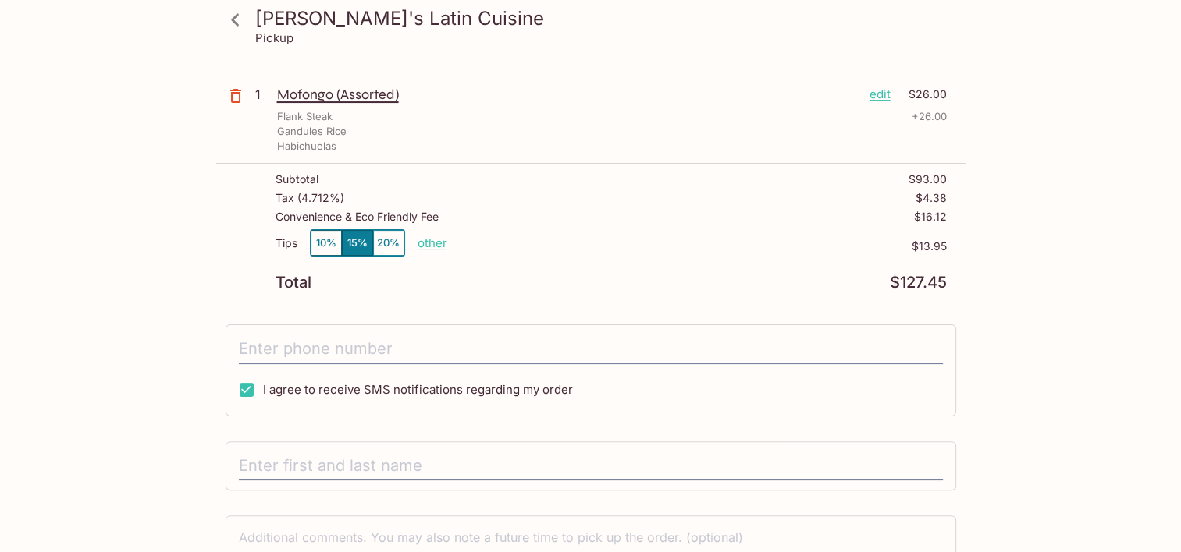
scroll to position [316, 0]
click at [324, 245] on button "10%" at bounding box center [326, 242] width 31 height 26
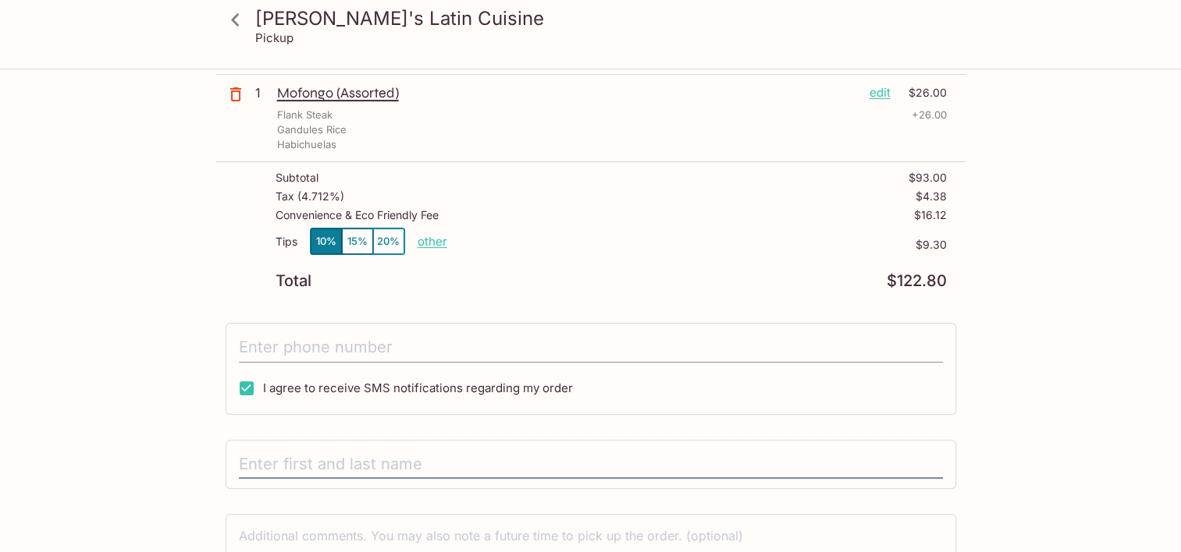
click at [324, 345] on input "tel" at bounding box center [591, 348] width 704 height 30
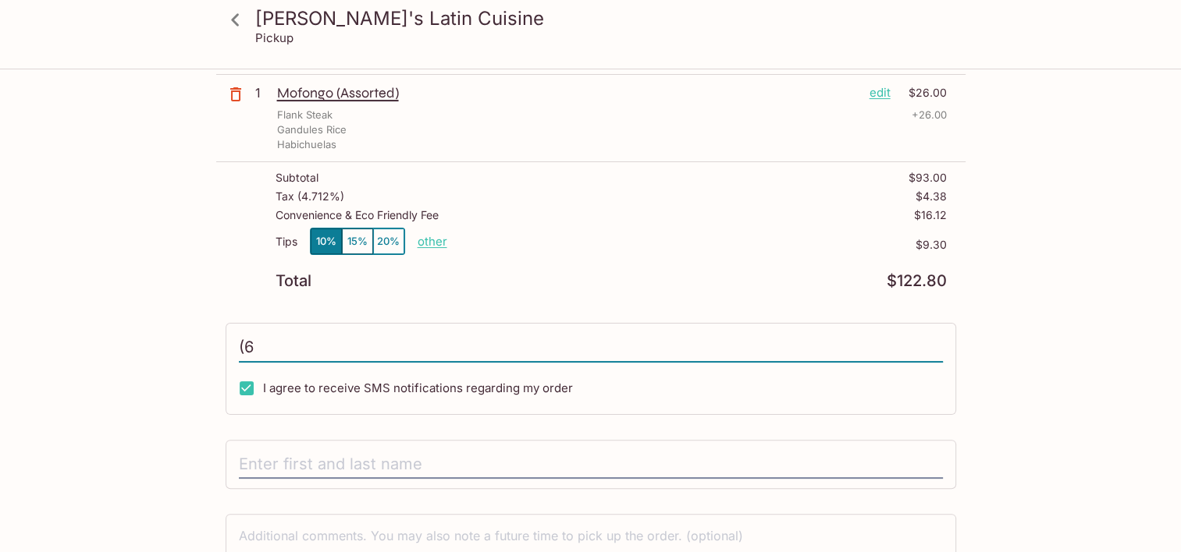
type input "("
type input "[PHONE_NUMBER]"
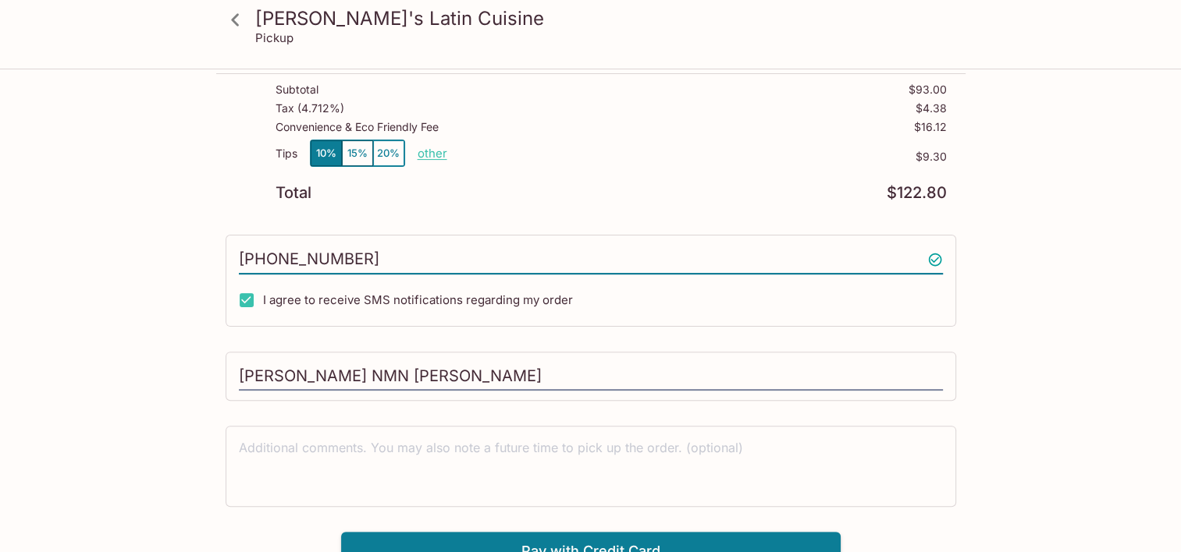
scroll to position [419, 0]
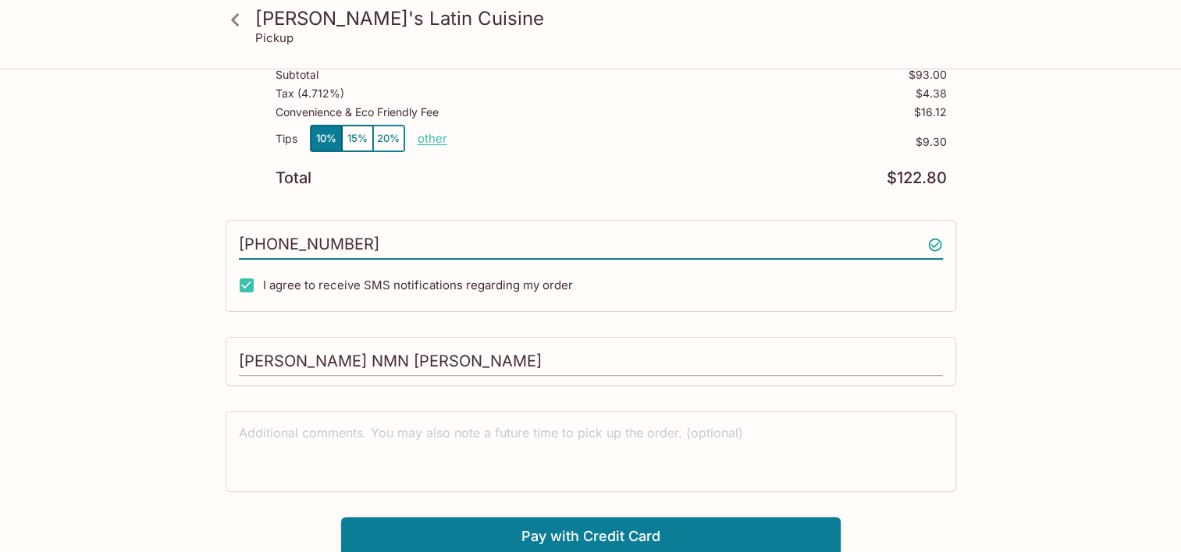
click at [322, 361] on input "[PERSON_NAME] NMN [PERSON_NAME]" at bounding box center [591, 362] width 704 height 30
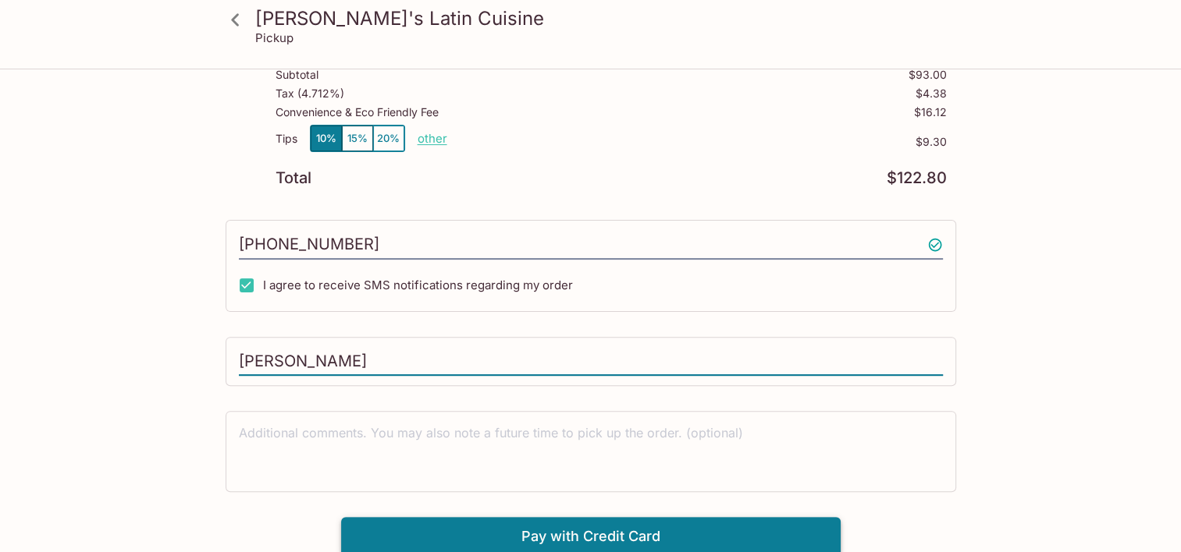
type input "[PERSON_NAME]"
click at [578, 527] on button "Pay with Credit Card" at bounding box center [590, 536] width 499 height 39
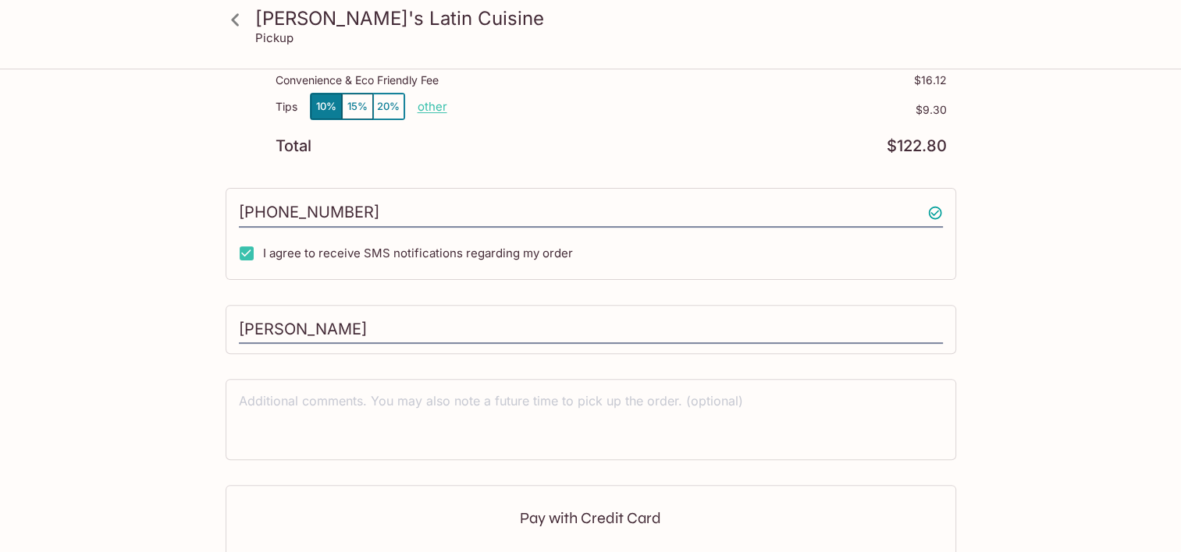
scroll to position [652, 0]
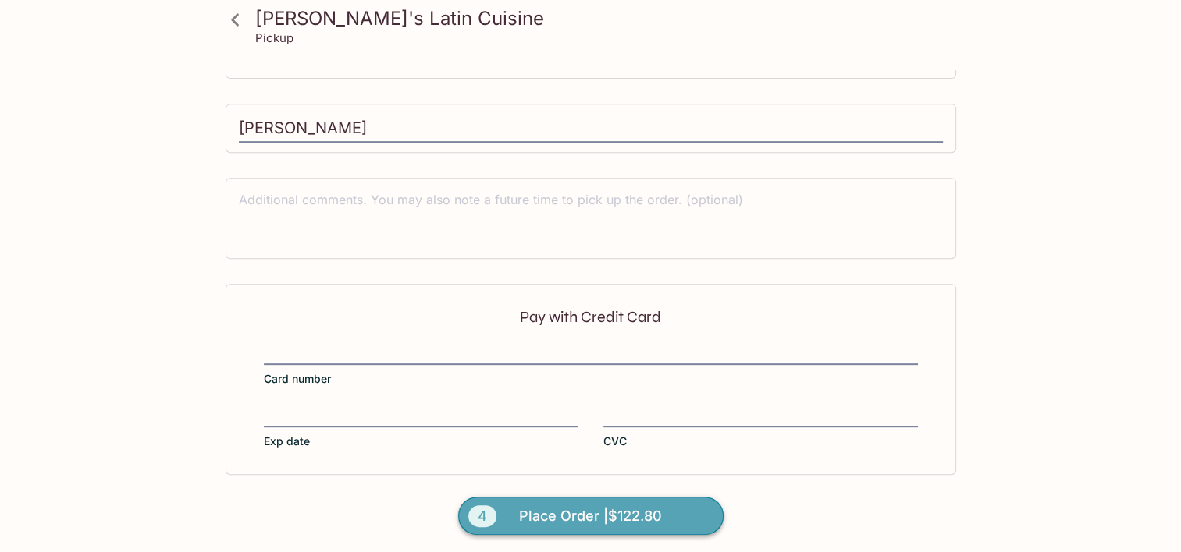
click at [649, 507] on span "Place Order | $122.80" at bounding box center [590, 516] width 143 height 25
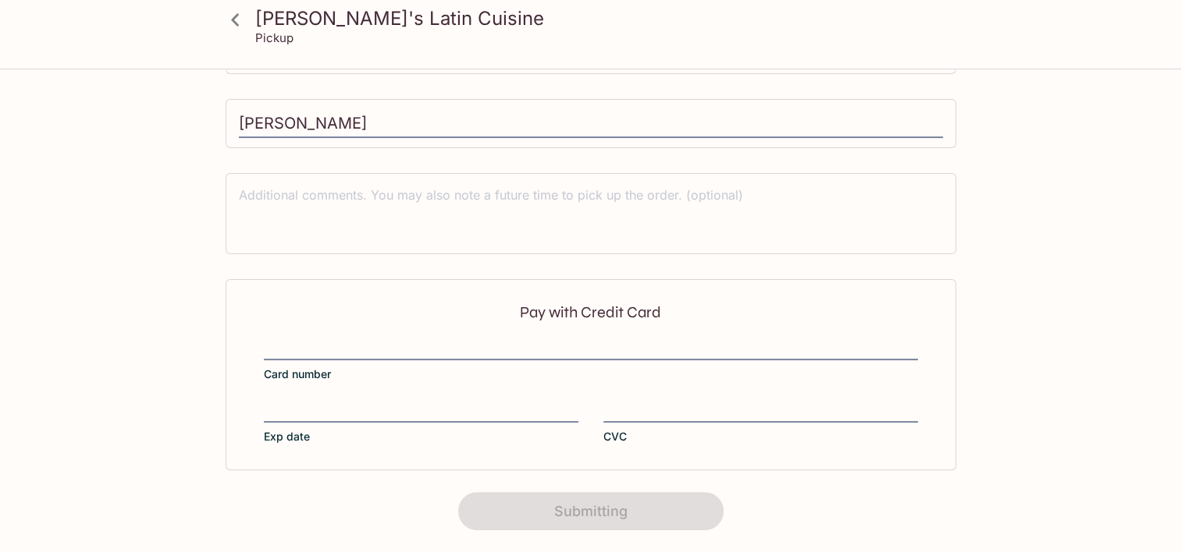
scroll to position [0, 0]
